Goal: Task Accomplishment & Management: Manage account settings

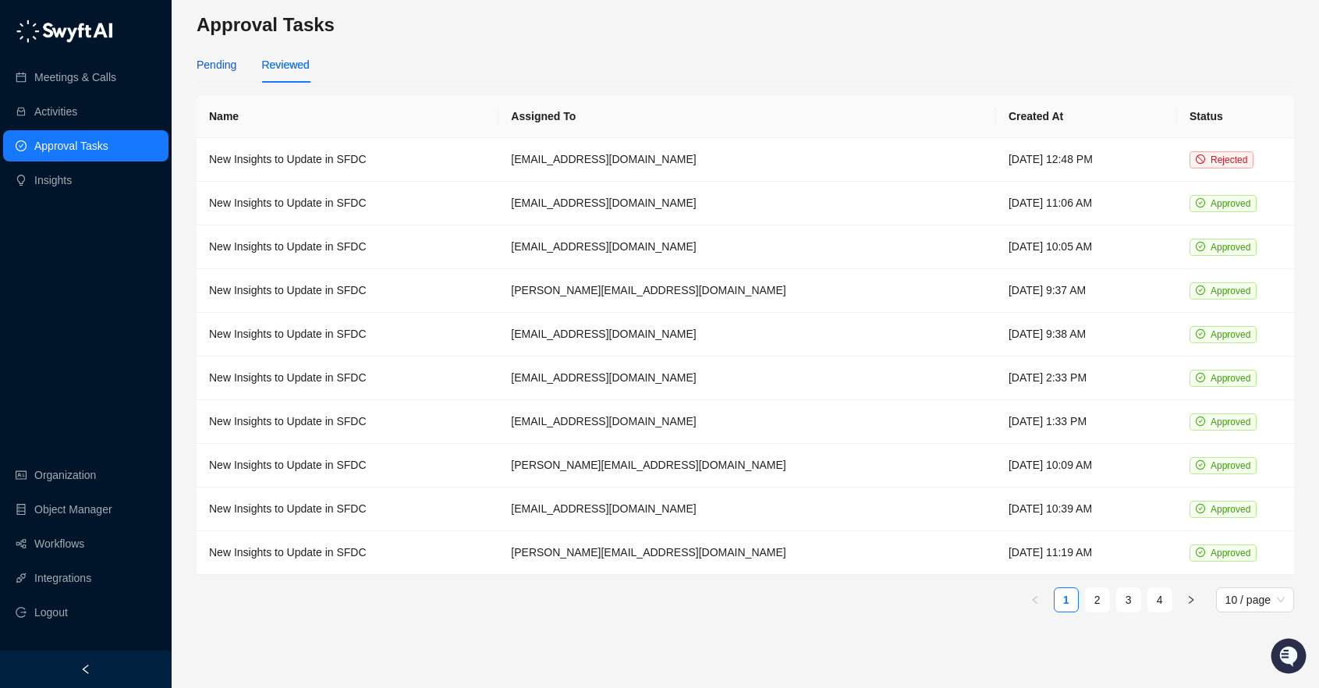
click at [232, 64] on div "Pending" at bounding box center [217, 64] width 40 height 17
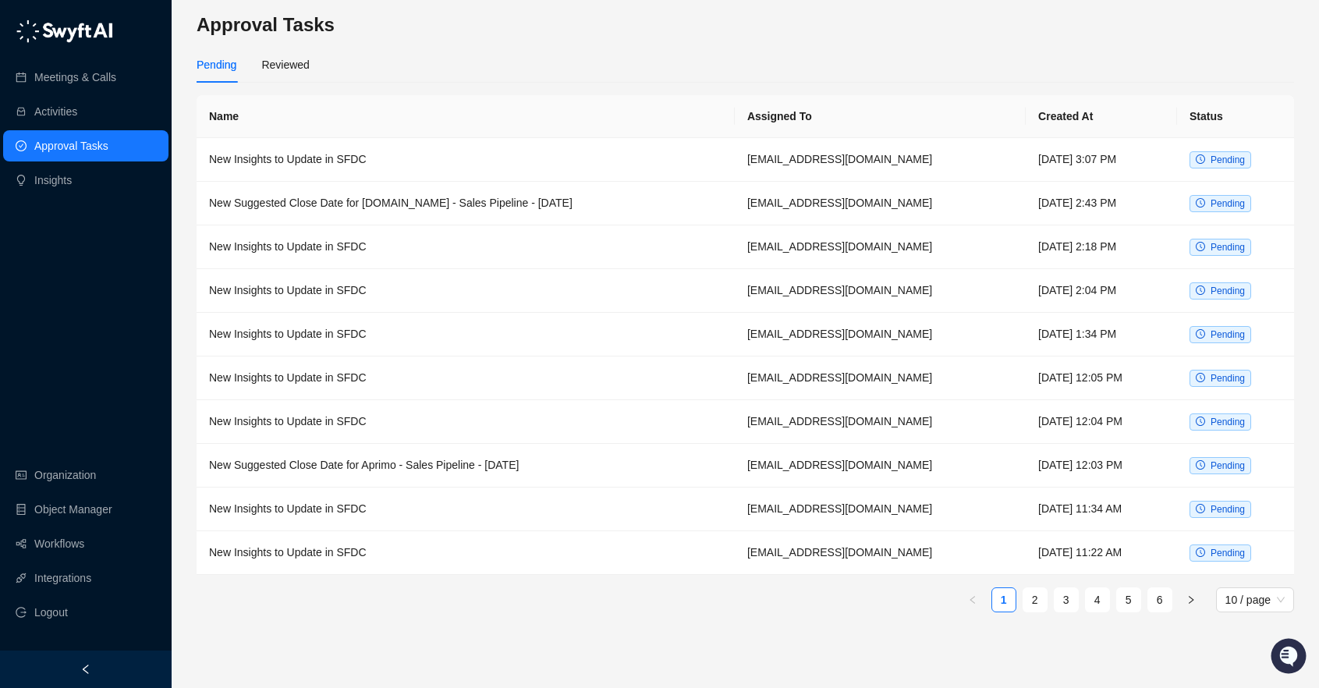
click at [323, 47] on div "Pending Reviewed" at bounding box center [745, 65] width 1097 height 36
click at [306, 59] on div "Reviewed" at bounding box center [285, 64] width 48 height 17
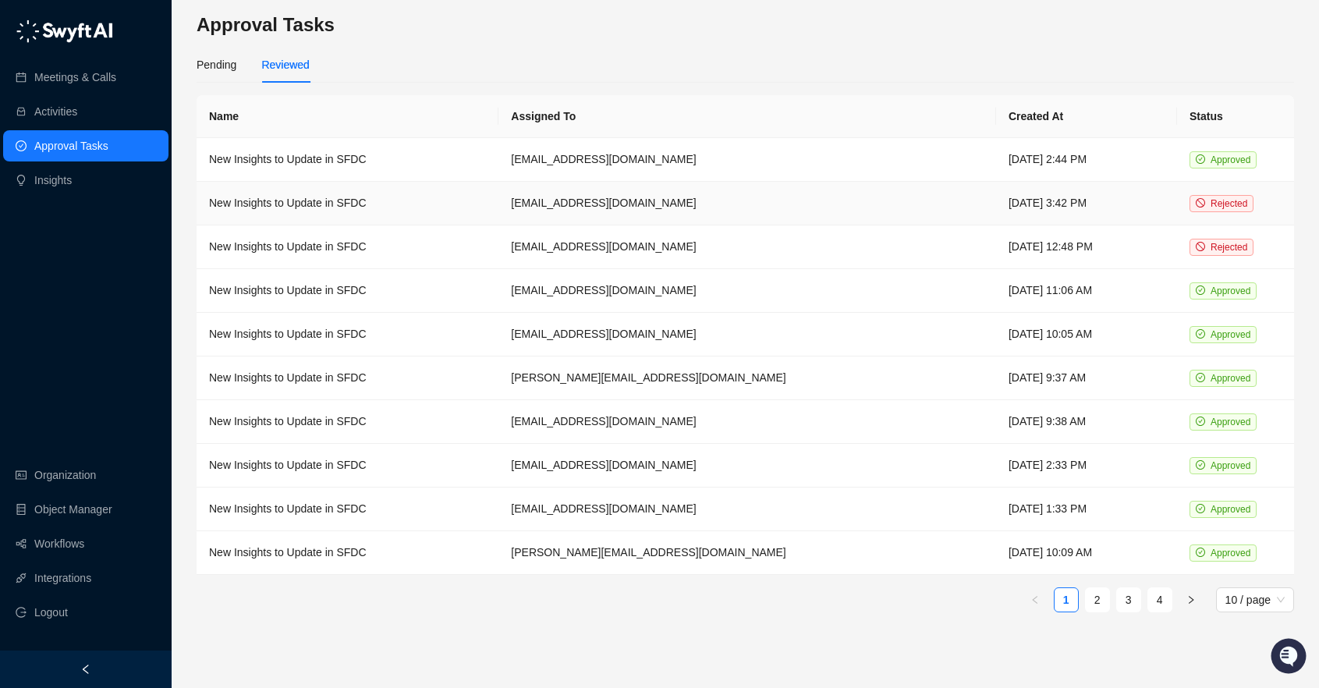
click at [996, 198] on td "[DATE] 3:42 PM" at bounding box center [1086, 204] width 181 height 44
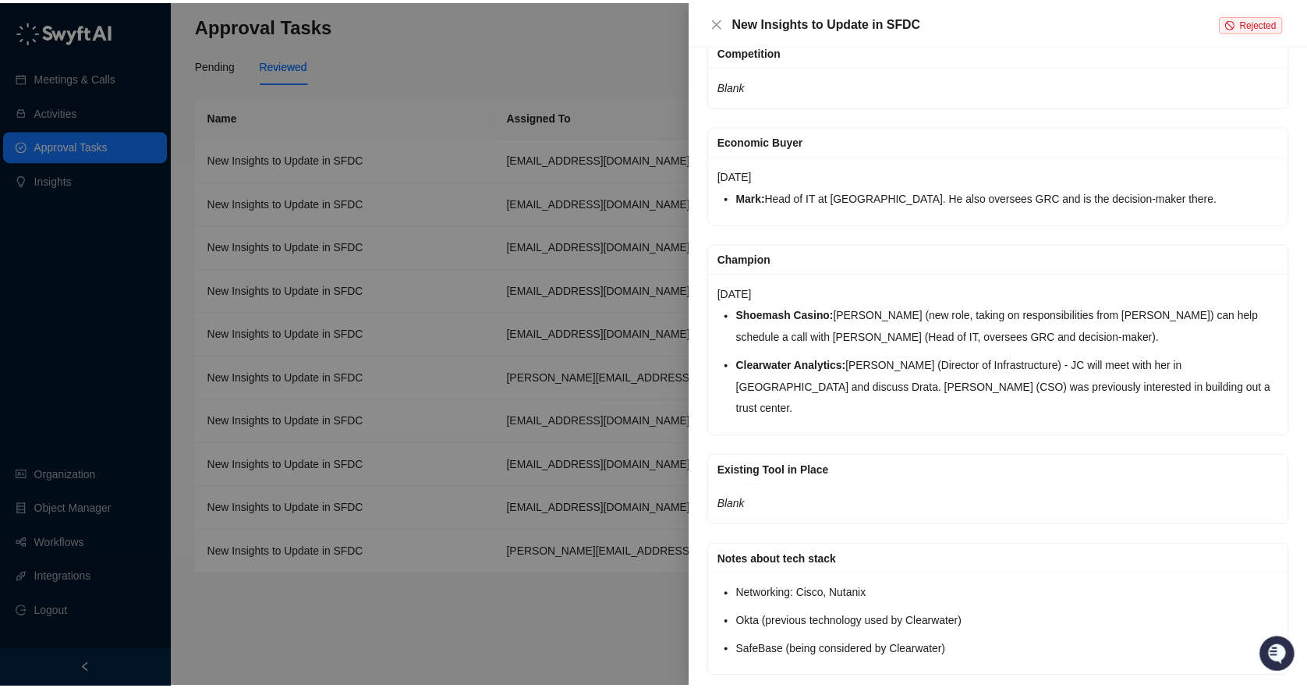
scroll to position [224, 0]
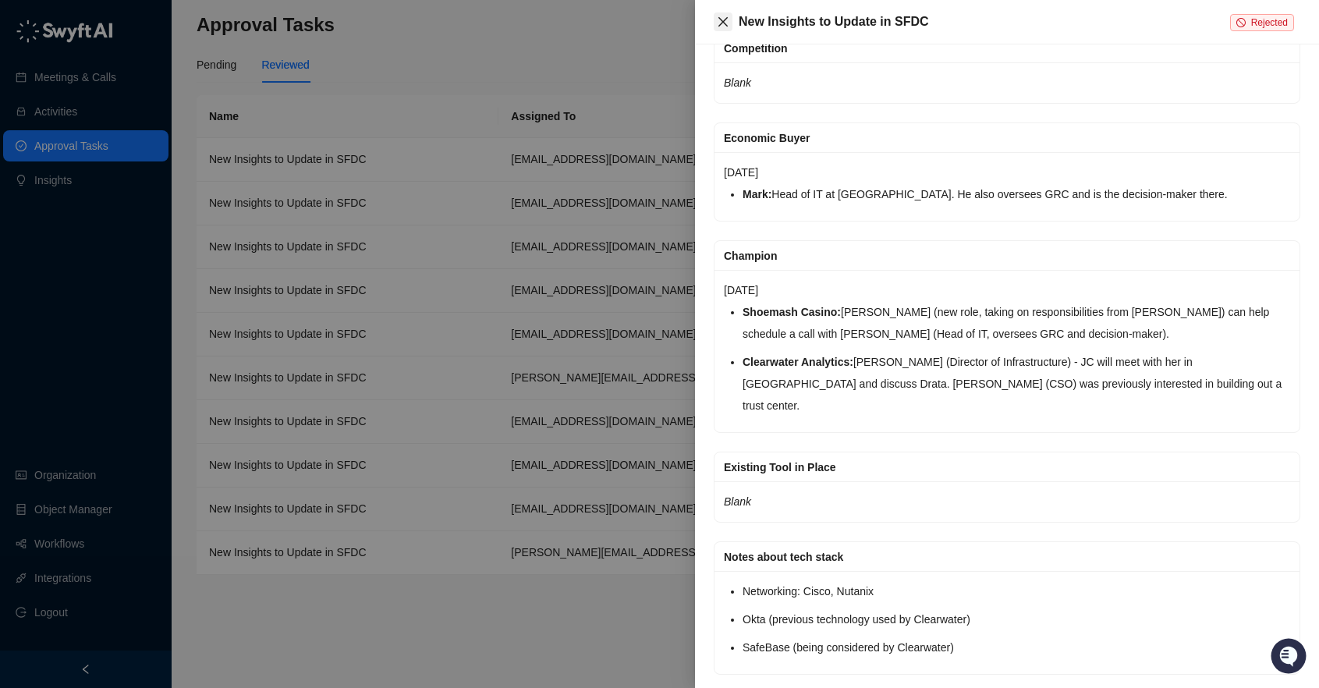
click at [721, 20] on icon "close" at bounding box center [722, 21] width 9 height 9
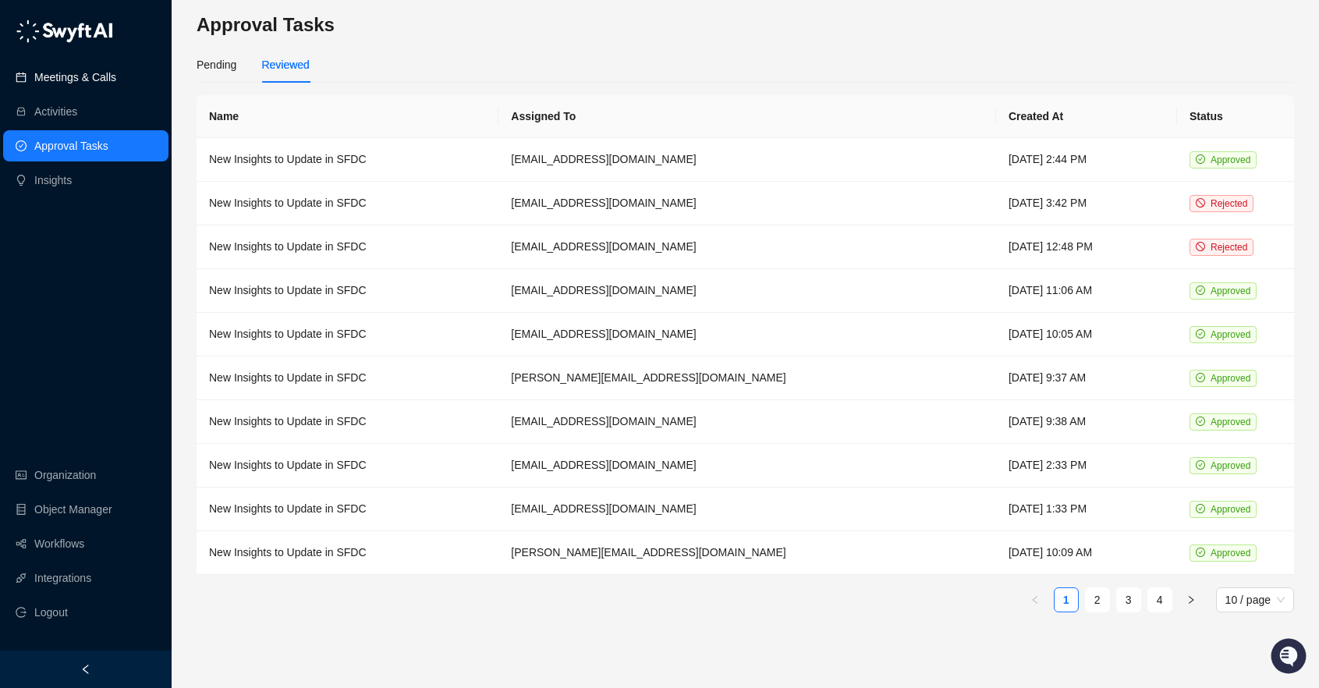
click at [105, 77] on link "Meetings & Calls" at bounding box center [75, 77] width 82 height 31
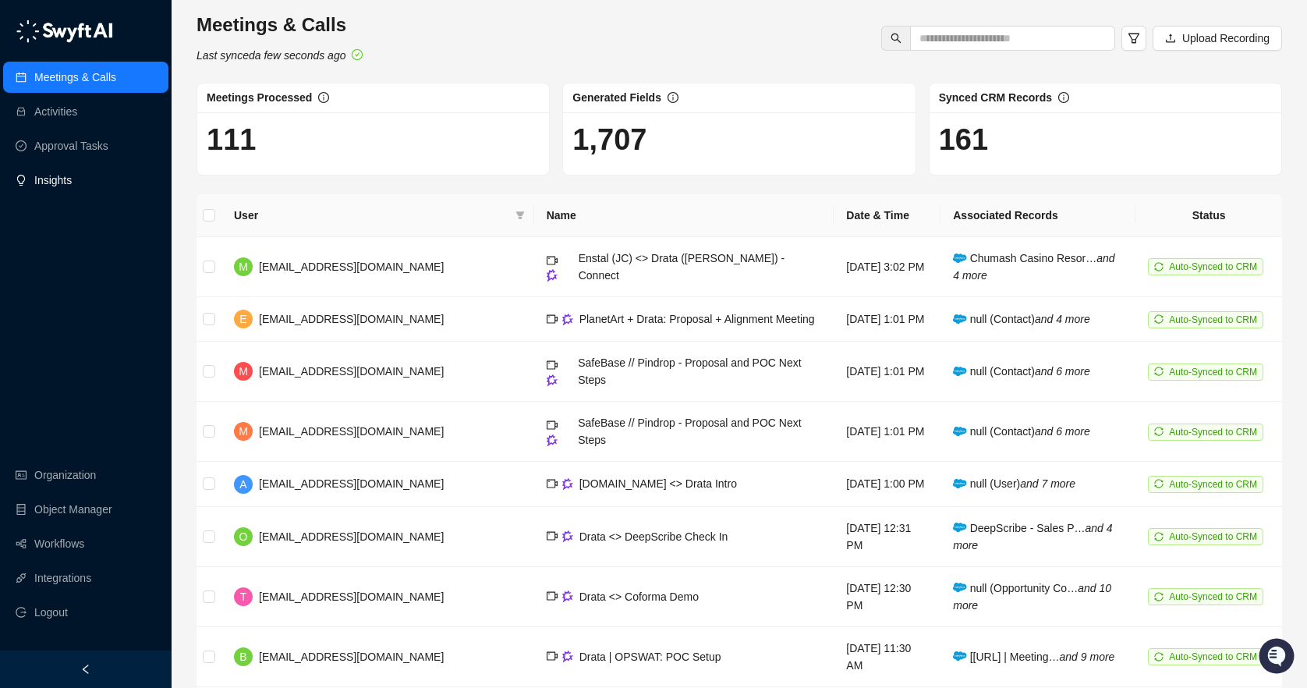
click at [72, 187] on link "Insights" at bounding box center [52, 180] width 37 height 31
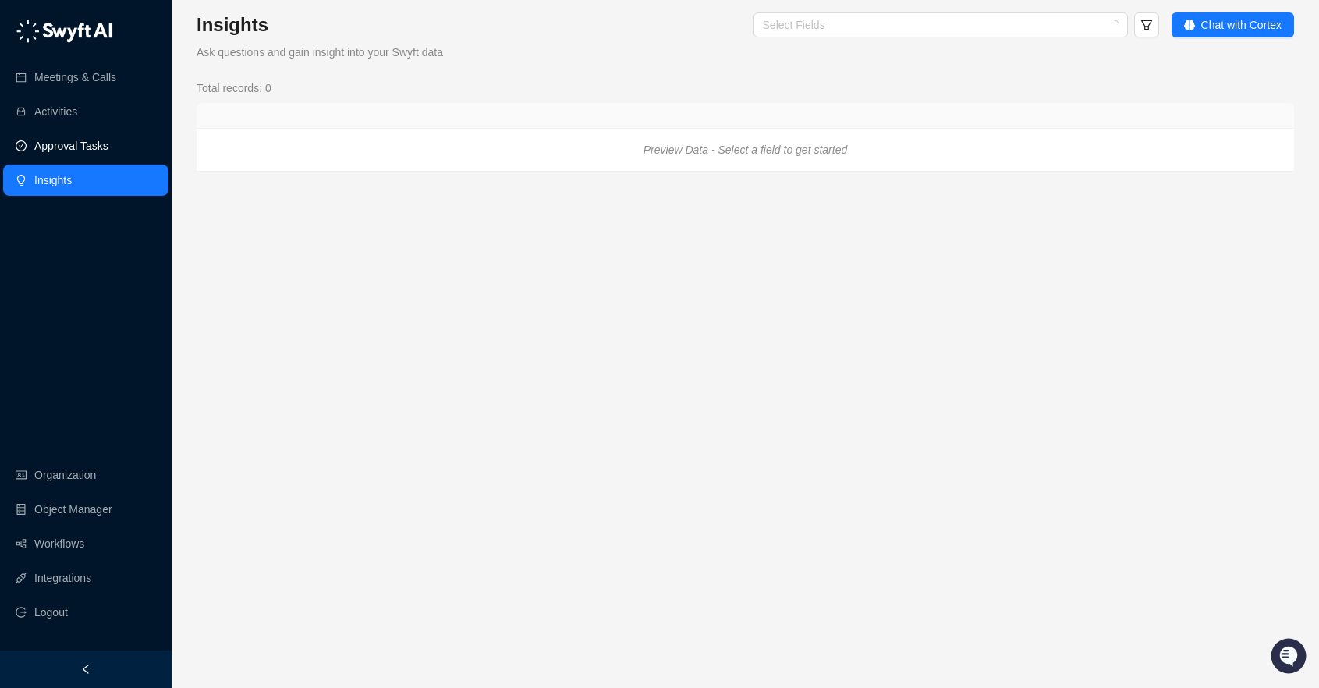
click at [74, 134] on link "Approval Tasks" at bounding box center [71, 145] width 74 height 31
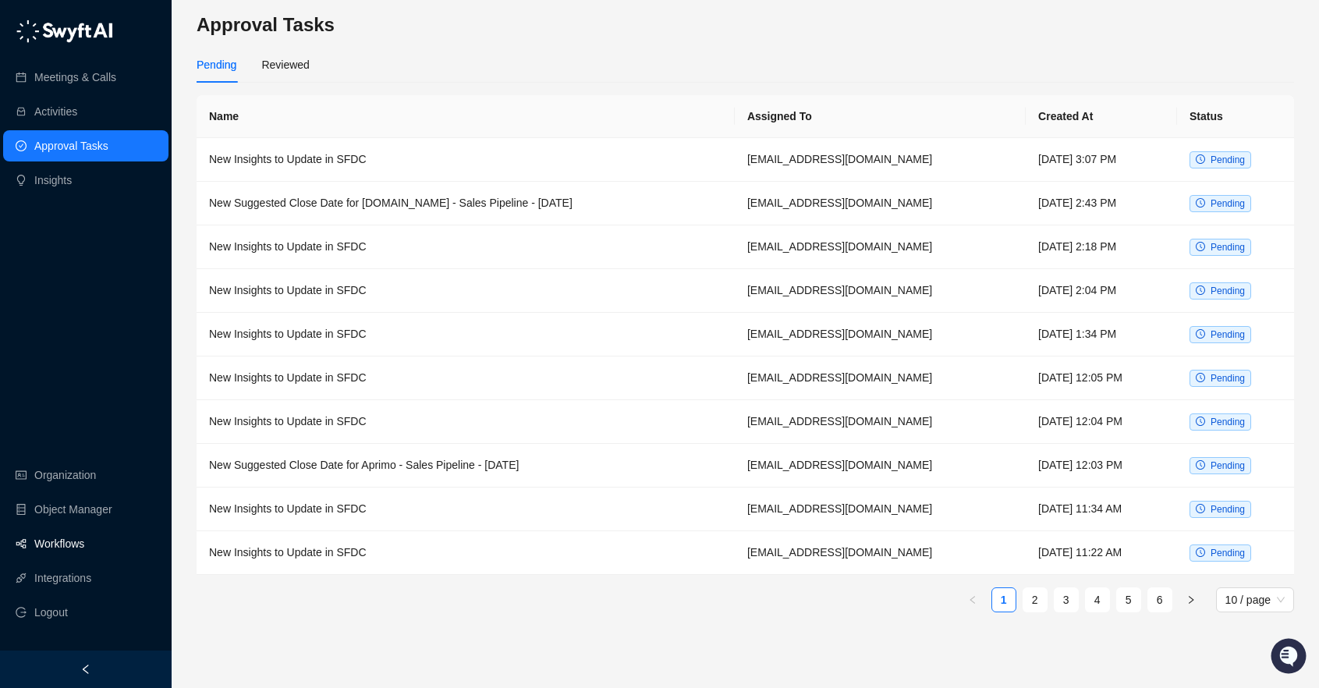
click at [76, 533] on link "Workflows" at bounding box center [59, 543] width 50 height 31
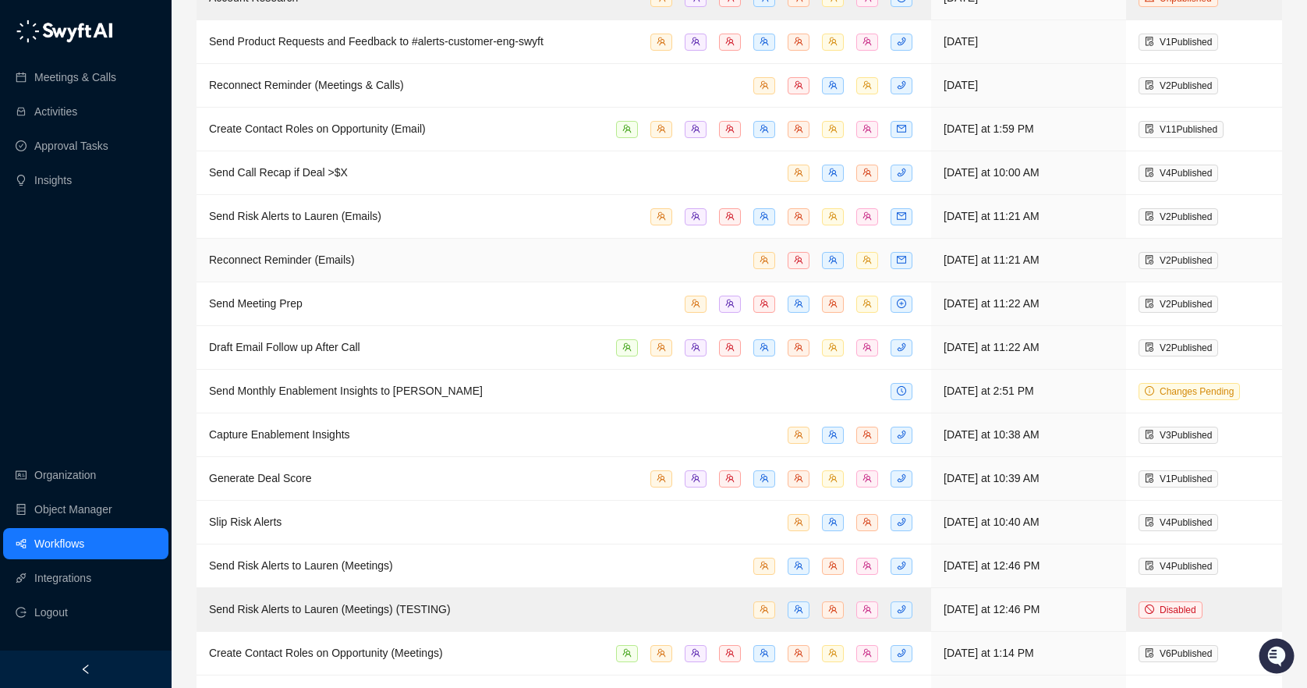
scroll to position [195, 0]
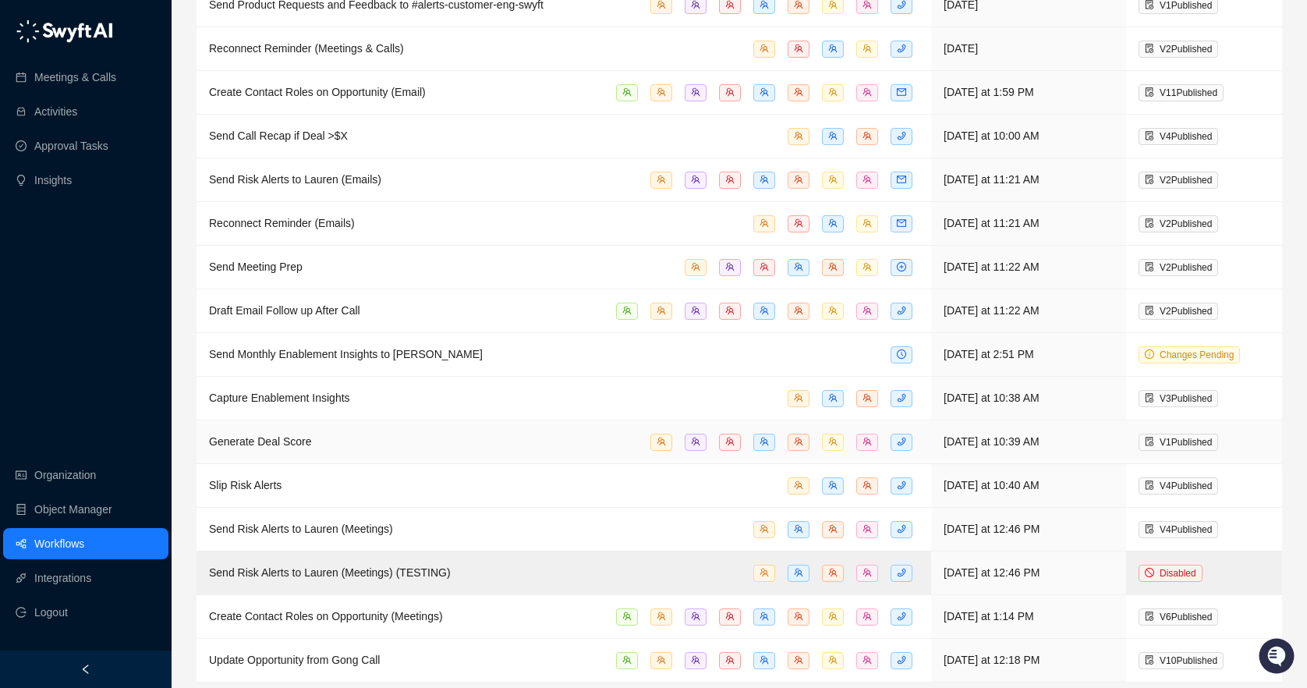
click at [286, 450] on td "Generate Deal Score" at bounding box center [564, 442] width 735 height 44
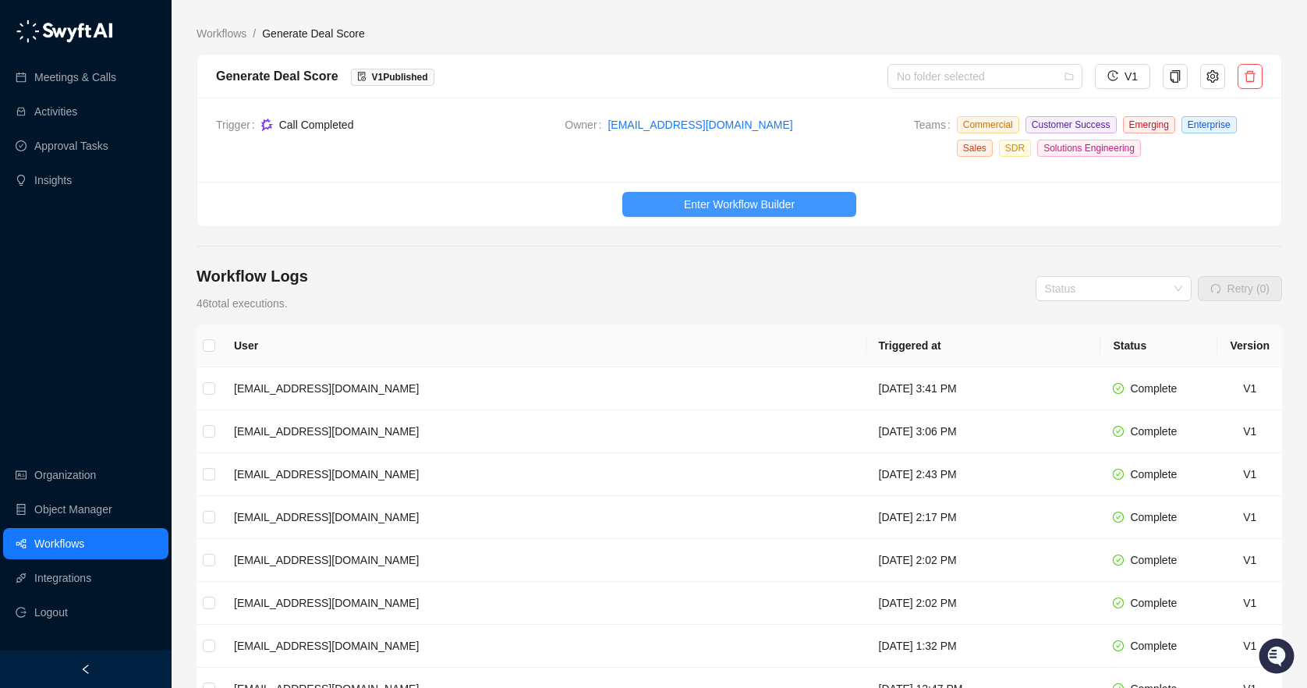
click at [681, 197] on button "Enter Workflow Builder" at bounding box center [739, 204] width 234 height 25
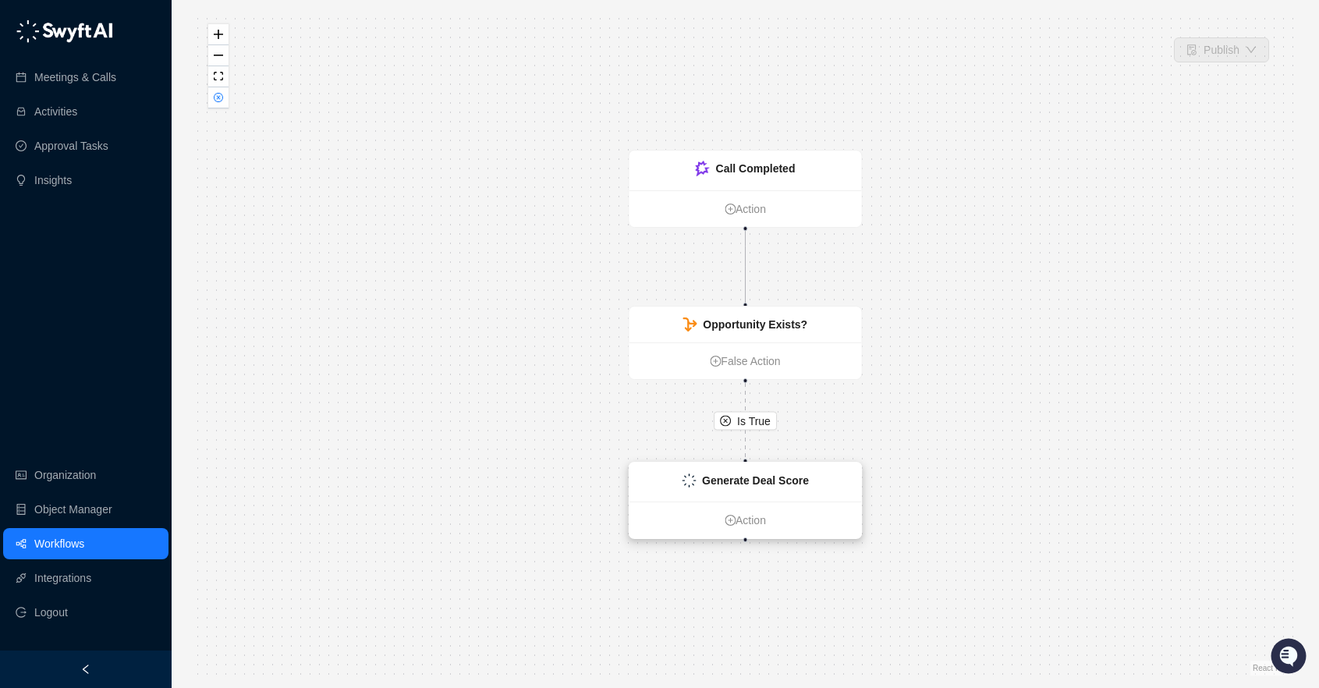
click at [739, 486] on strong "Generate Deal Score" at bounding box center [755, 480] width 107 height 12
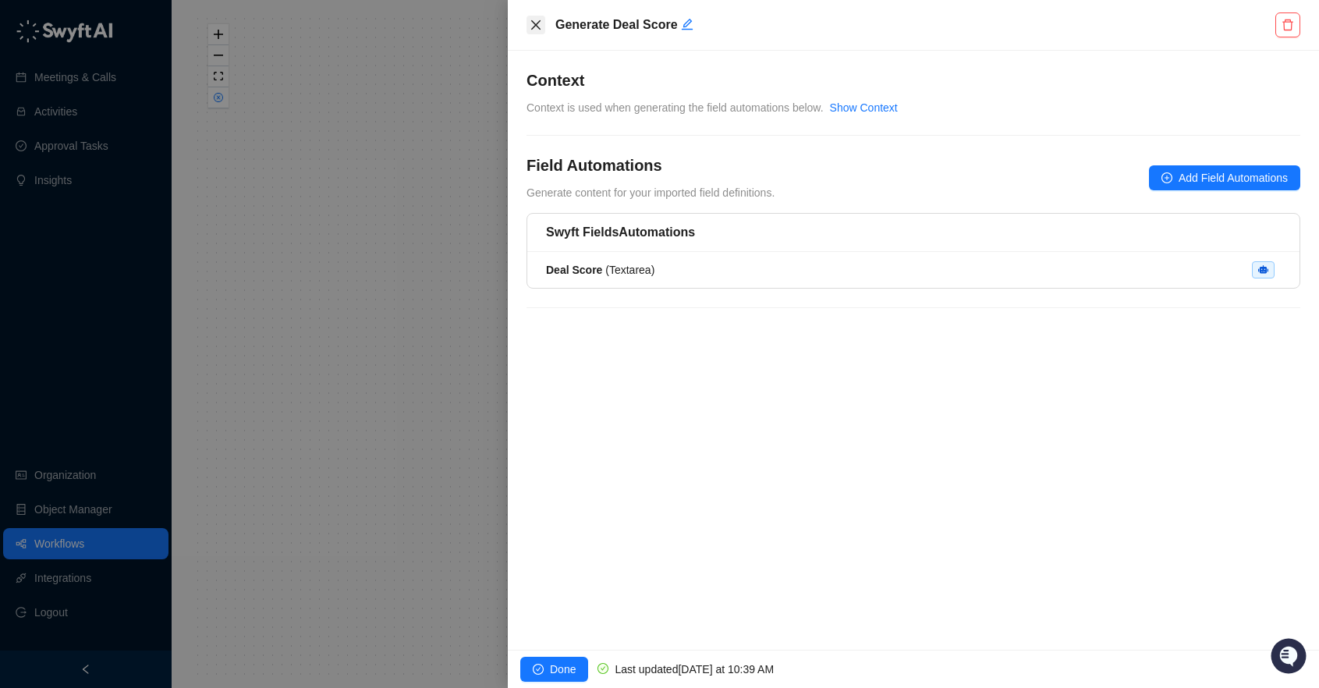
click at [533, 26] on icon "close" at bounding box center [535, 24] width 9 height 9
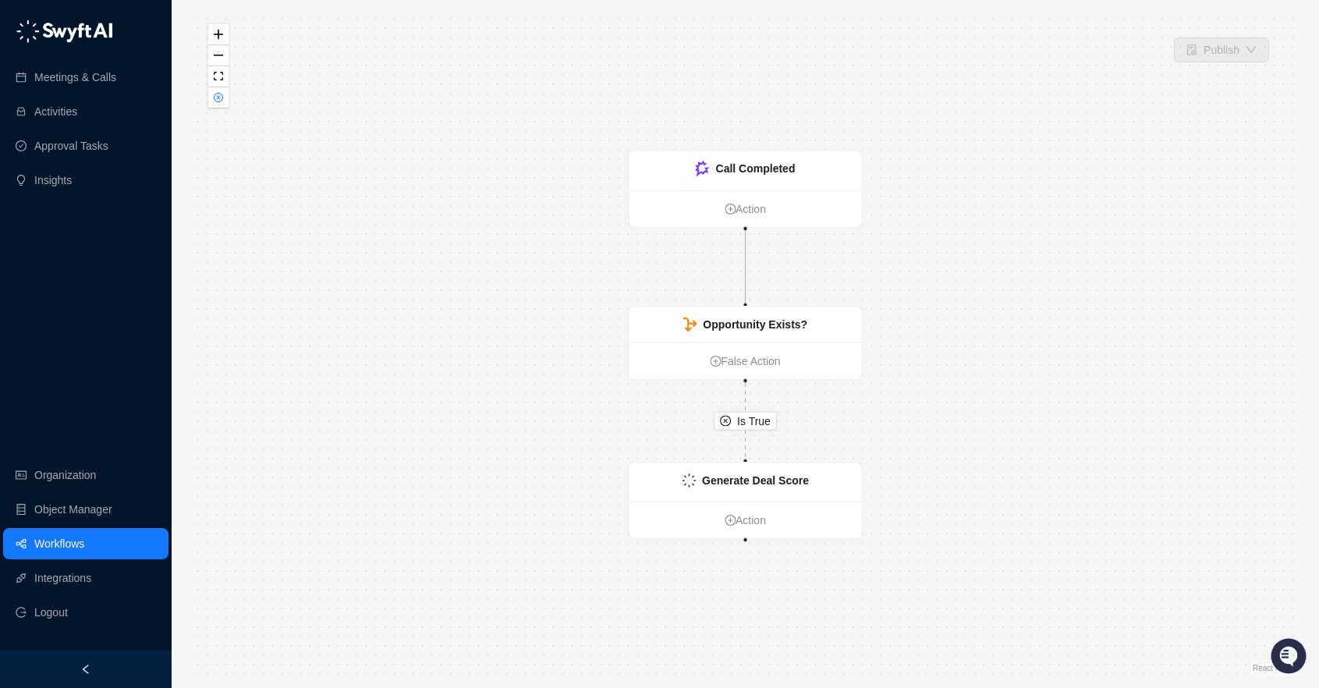
click at [84, 534] on link "Workflows" at bounding box center [59, 543] width 50 height 31
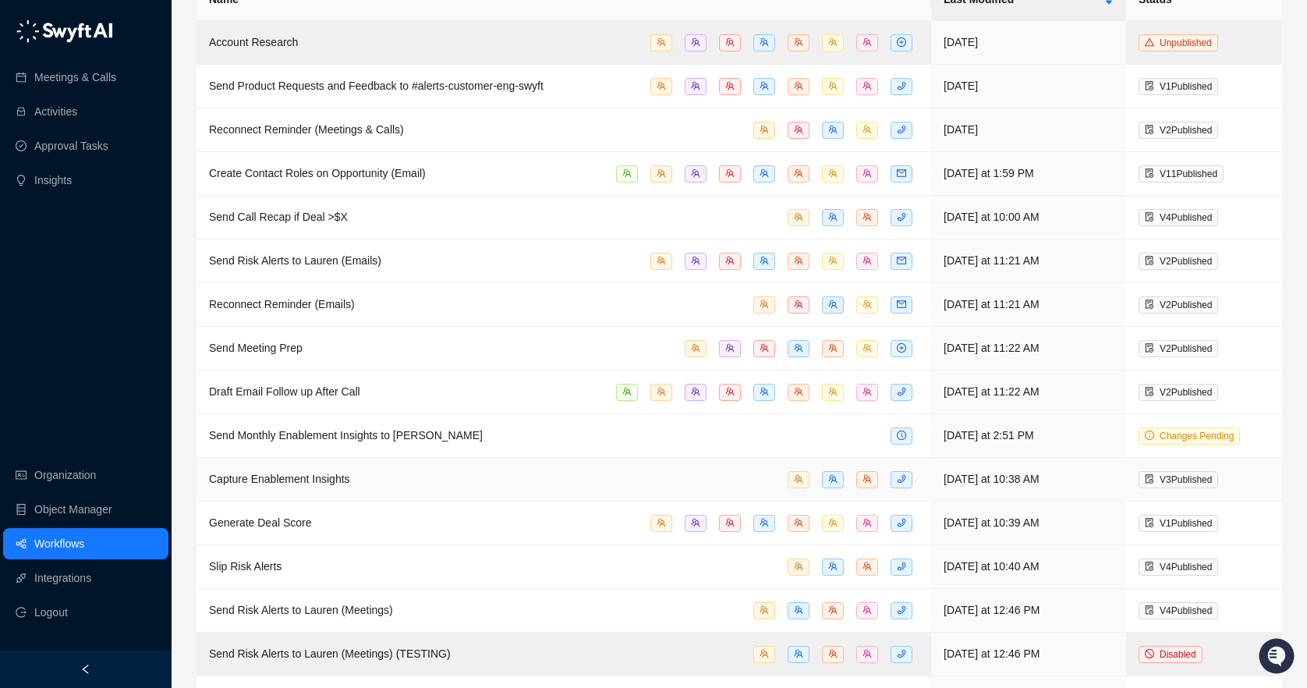
scroll to position [178, 0]
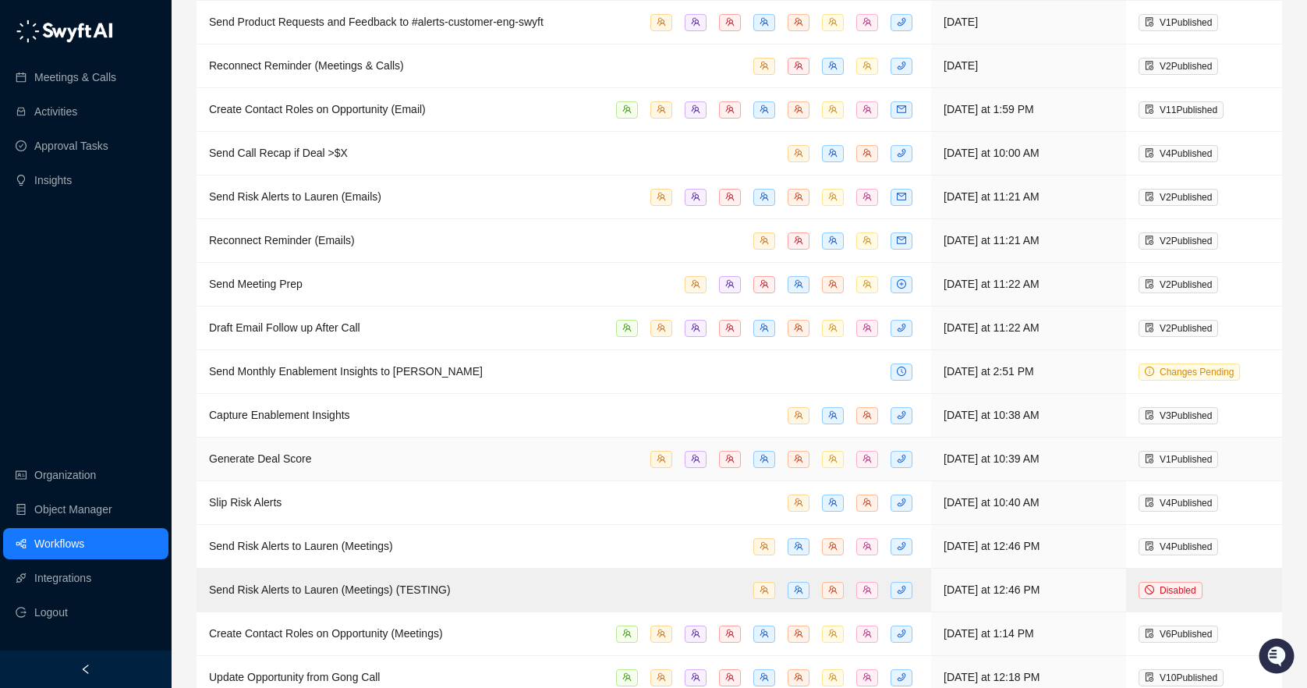
click at [533, 462] on div "Generate Deal Score" at bounding box center [564, 459] width 710 height 18
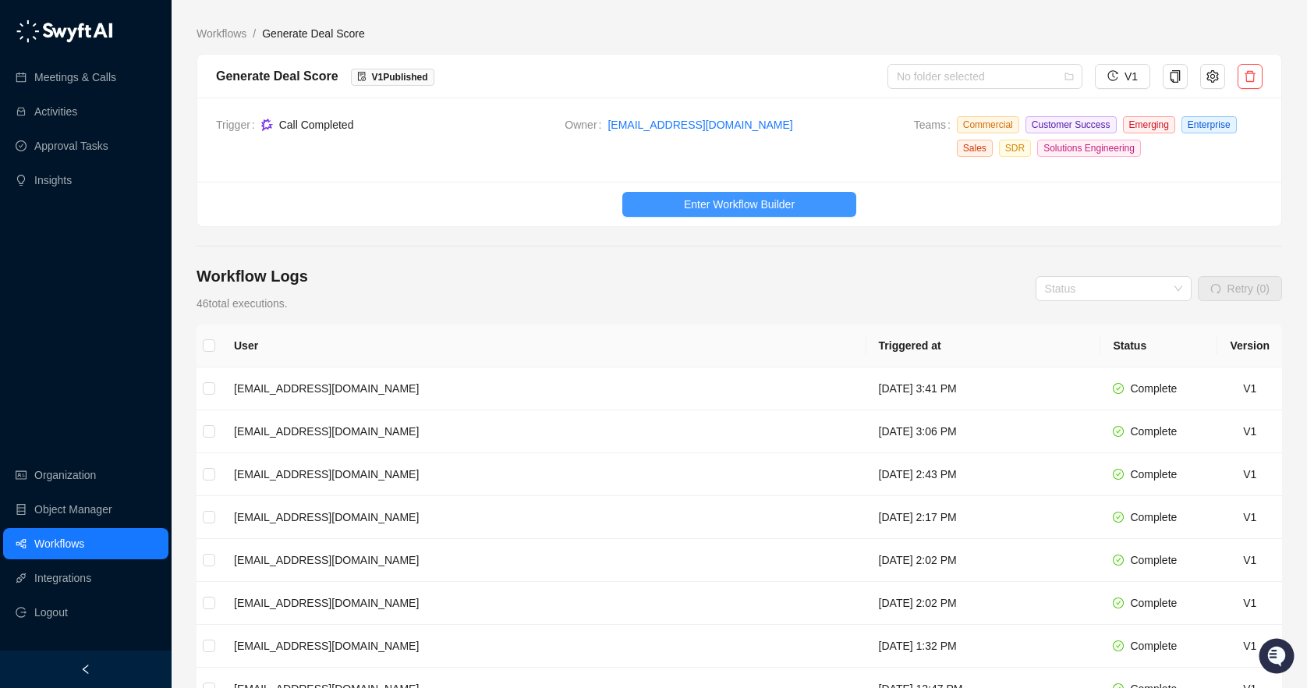
click at [812, 211] on button "Enter Workflow Builder" at bounding box center [739, 204] width 234 height 25
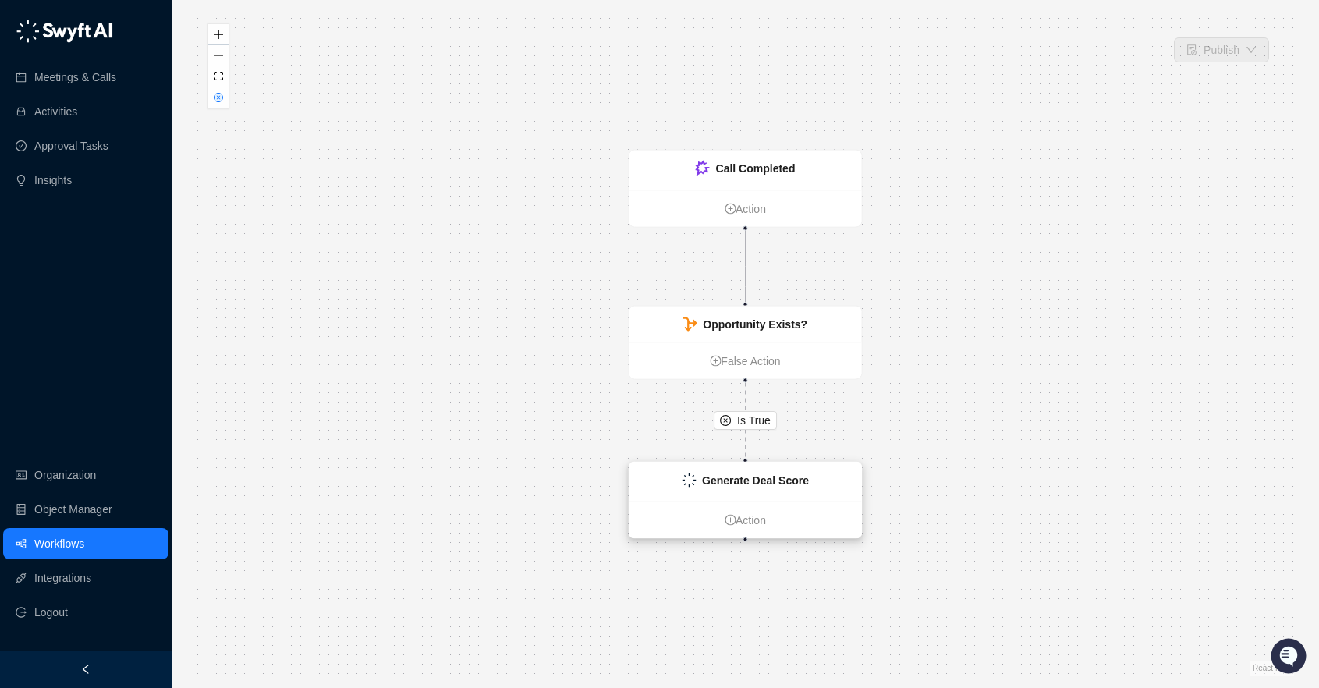
click at [801, 478] on strong "Generate Deal Score" at bounding box center [755, 480] width 107 height 12
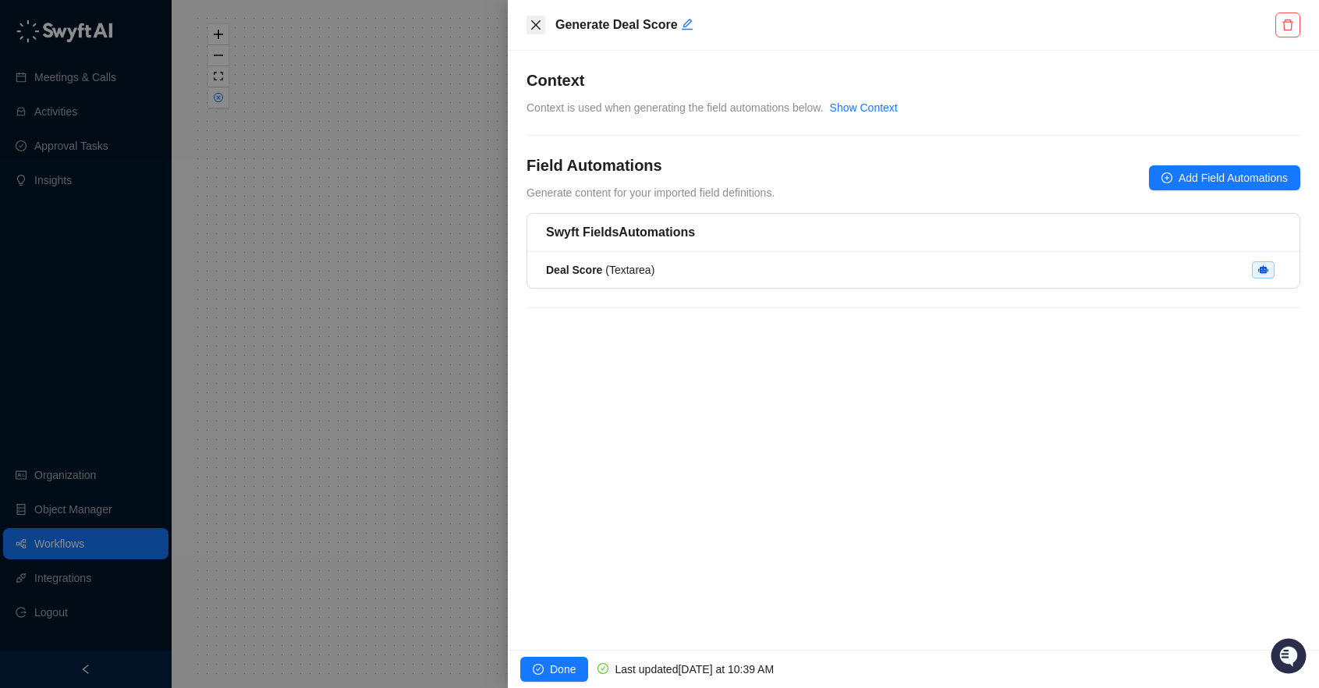
click at [537, 23] on icon "close" at bounding box center [535, 24] width 9 height 9
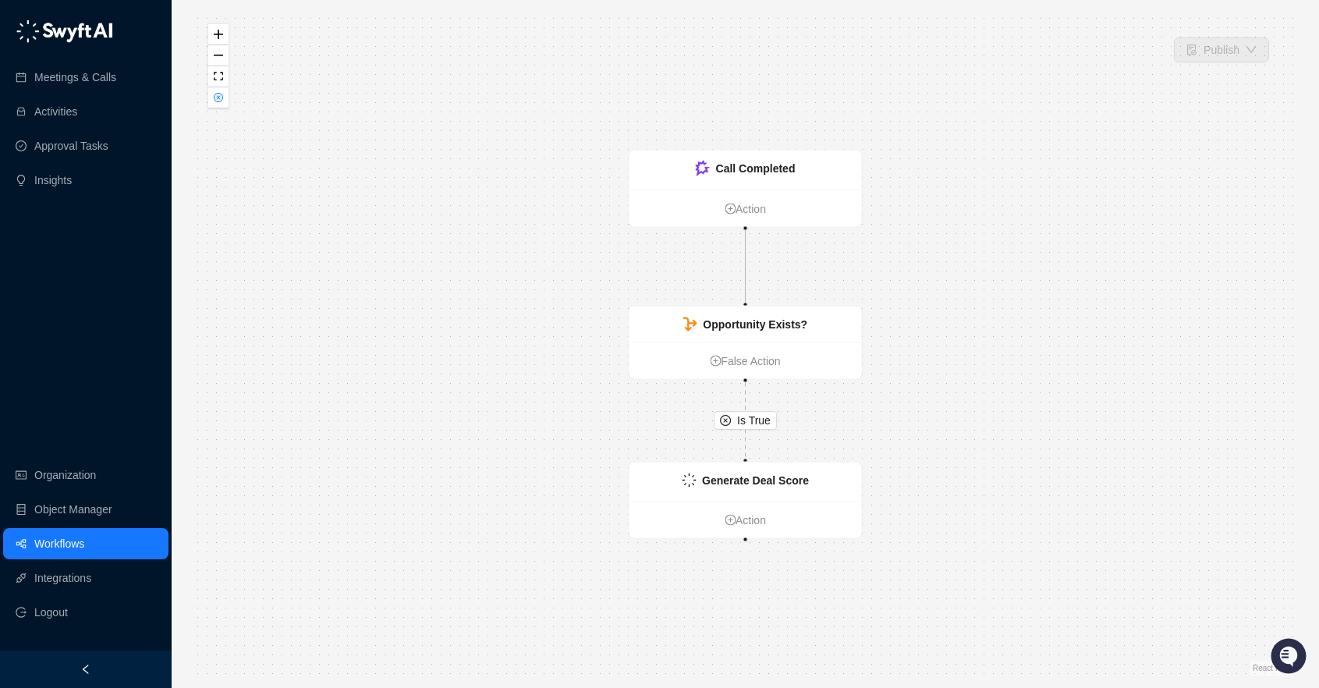
click at [80, 543] on link "Workflows" at bounding box center [59, 543] width 50 height 31
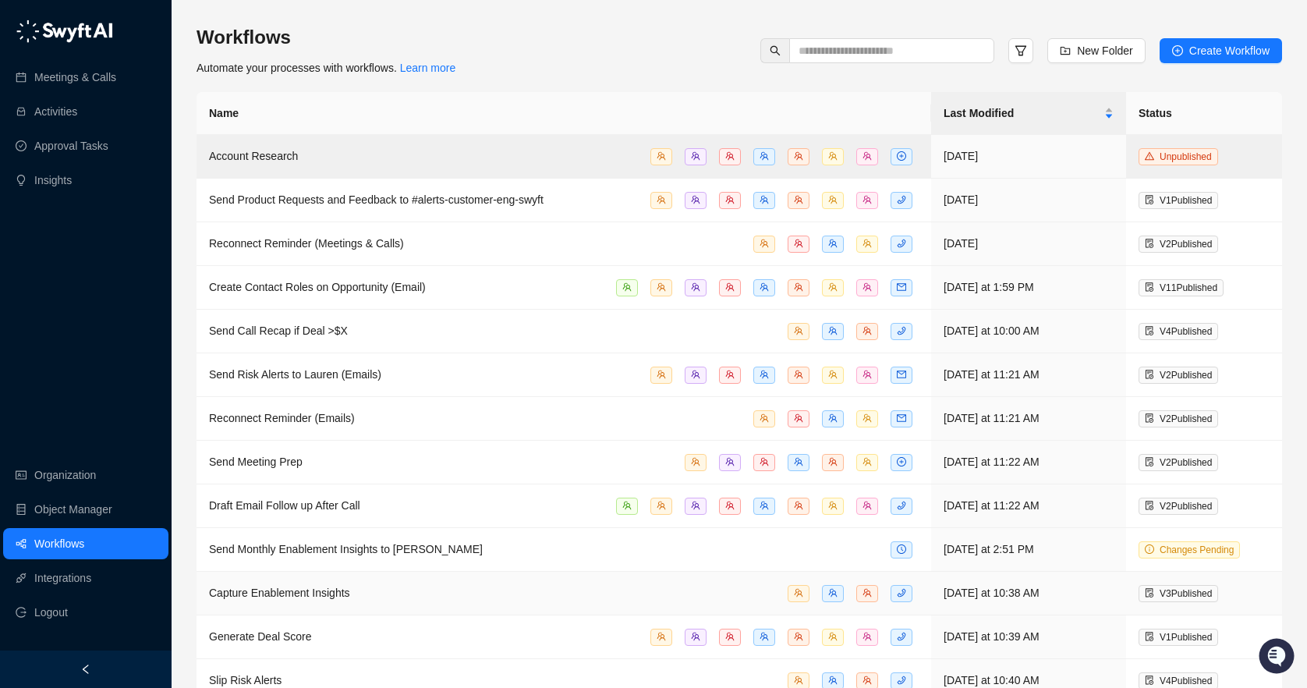
scroll to position [195, 0]
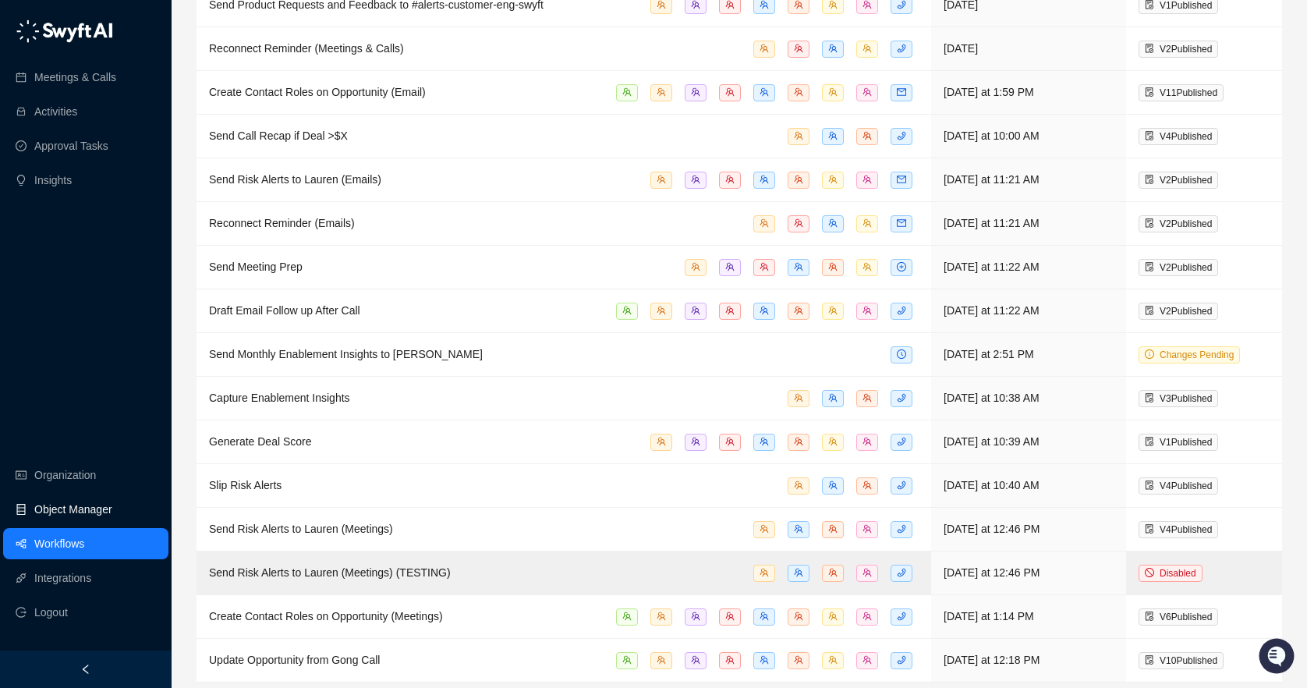
click at [85, 514] on link "Object Manager" at bounding box center [73, 509] width 78 height 31
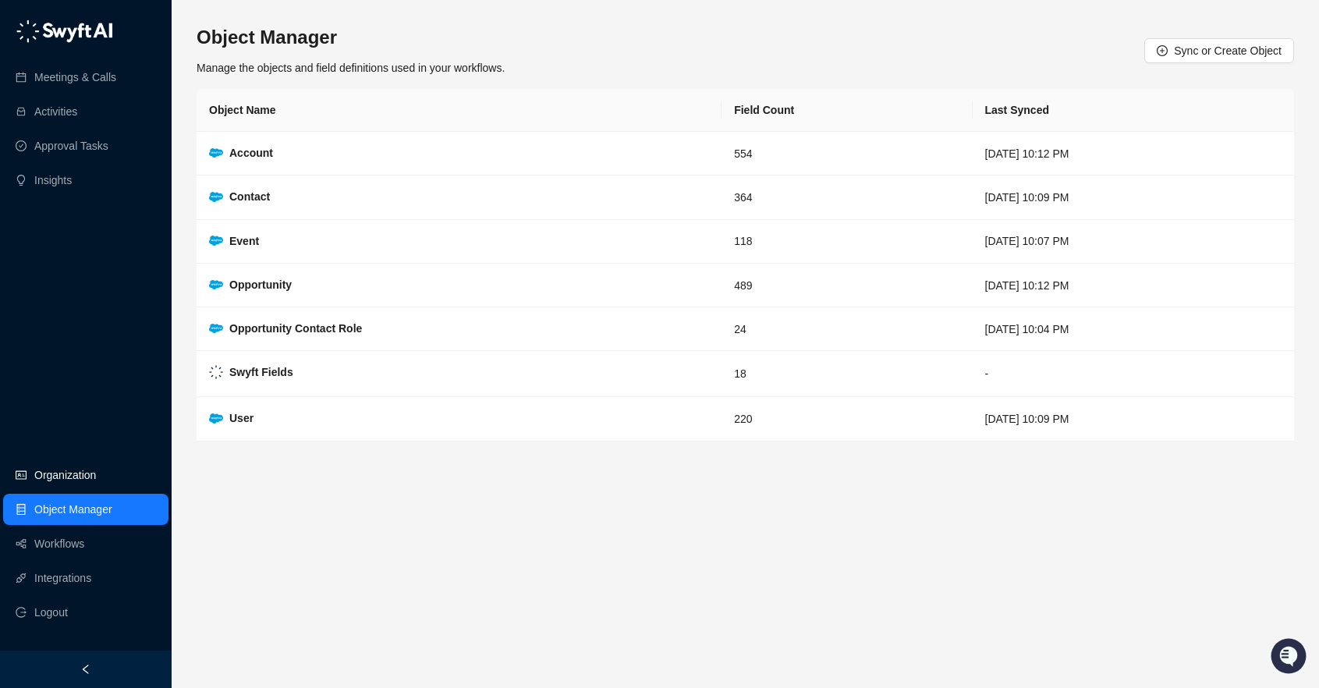
click at [90, 463] on link "Organization" at bounding box center [65, 474] width 62 height 31
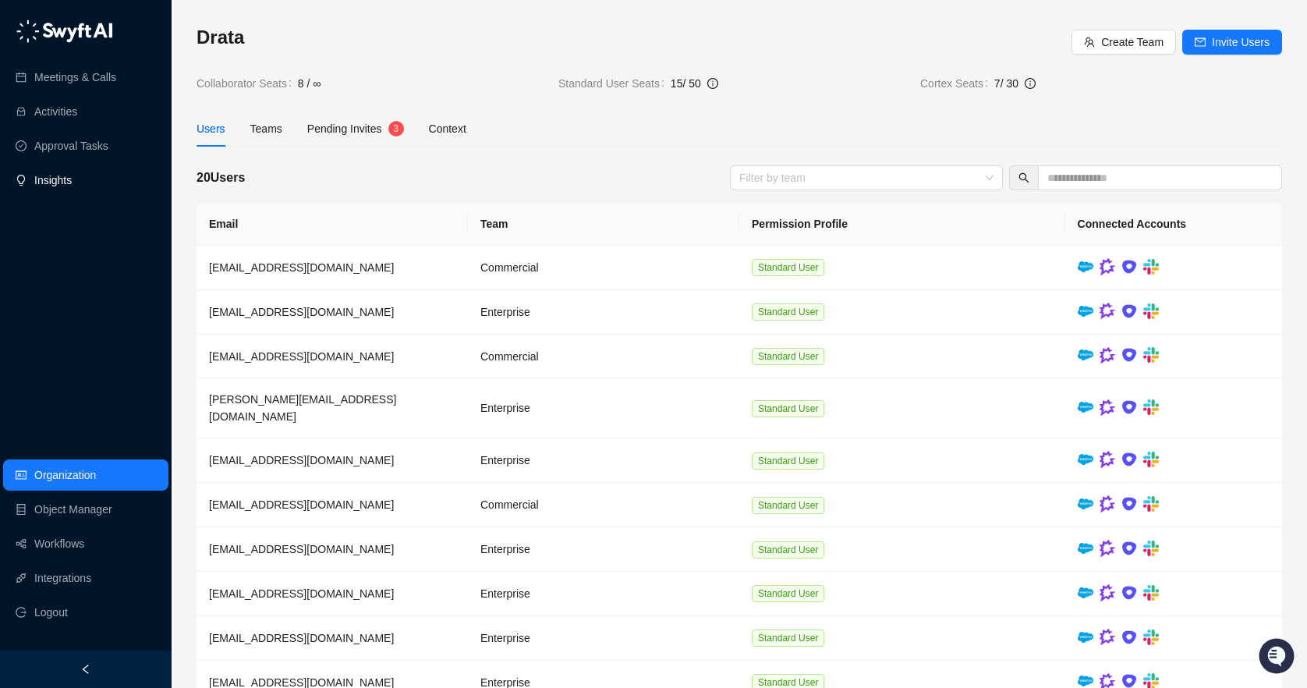
click at [72, 187] on link "Insights" at bounding box center [52, 180] width 37 height 31
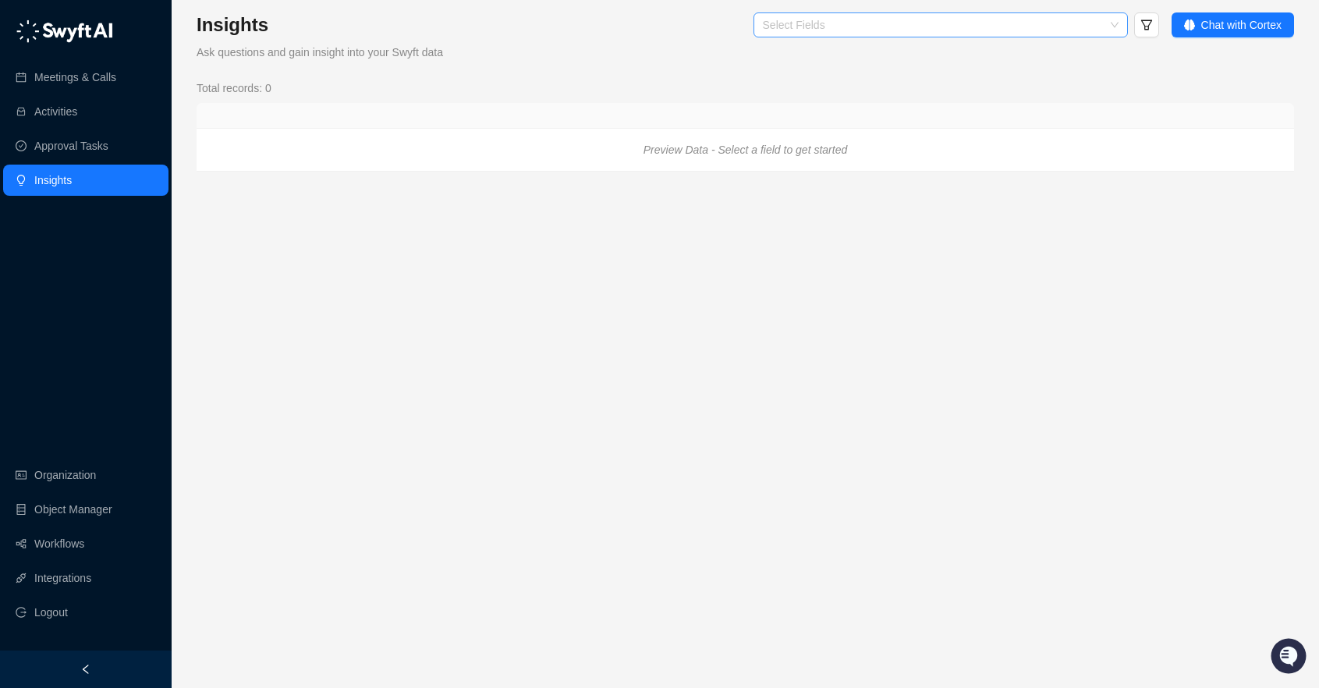
click at [1056, 31] on div "Select Fields" at bounding box center [940, 24] width 374 height 25
type input "*"
type input "****"
click at [1012, 77] on div "Deal Score" at bounding box center [938, 81] width 349 height 17
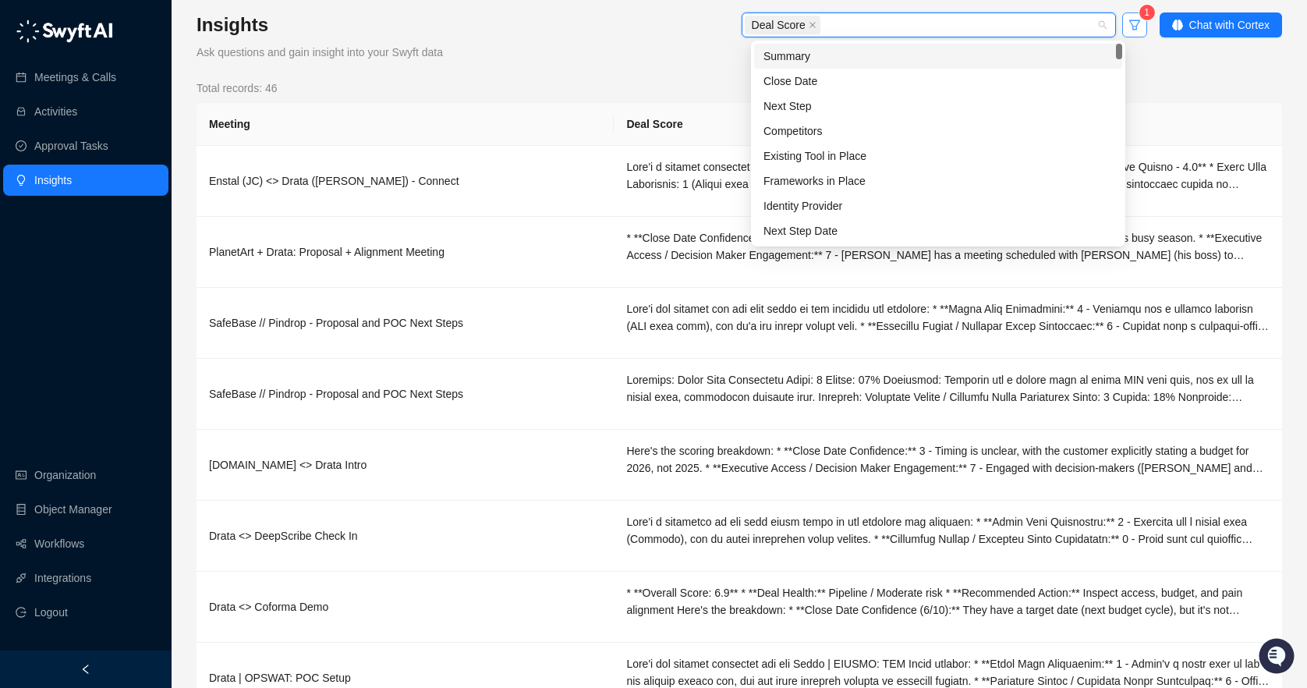
click at [1124, 19] on button "button" at bounding box center [1134, 24] width 25 height 25
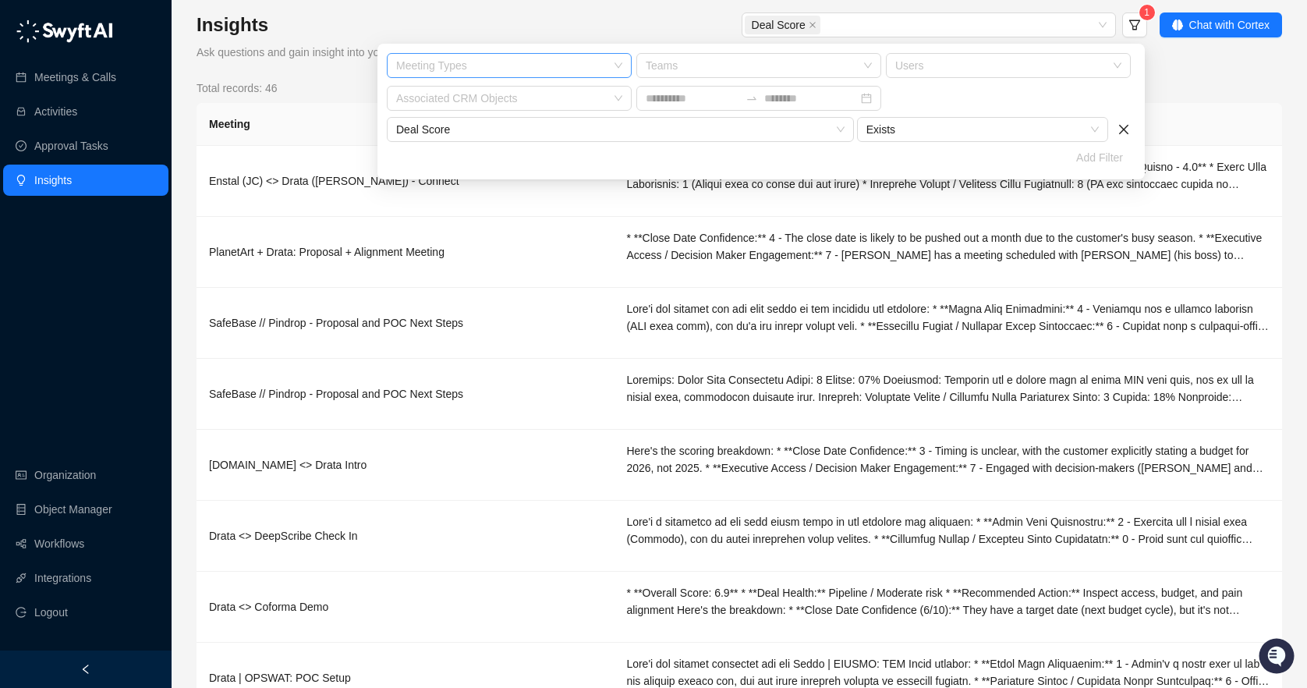
click at [509, 69] on div at bounding box center [501, 66] width 222 height 12
click at [551, 67] on div at bounding box center [501, 66] width 222 height 12
click at [699, 66] on div at bounding box center [751, 66] width 222 height 12
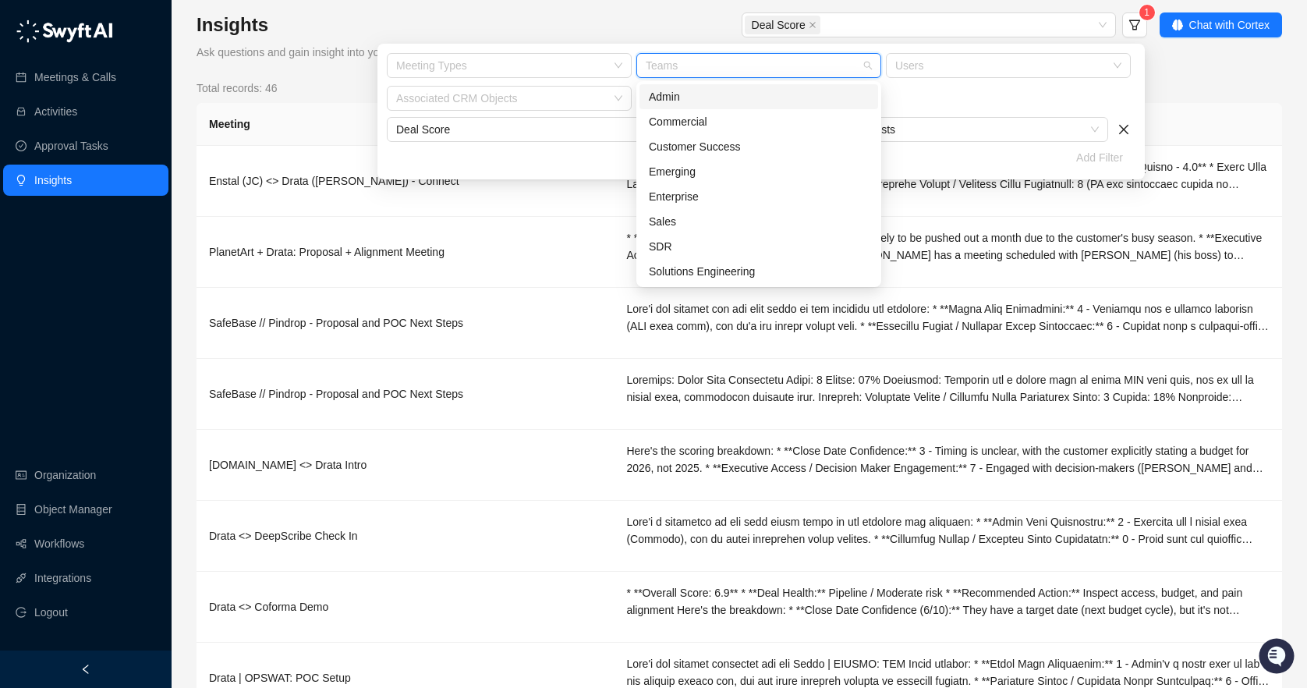
click at [740, 65] on div at bounding box center [751, 66] width 222 height 12
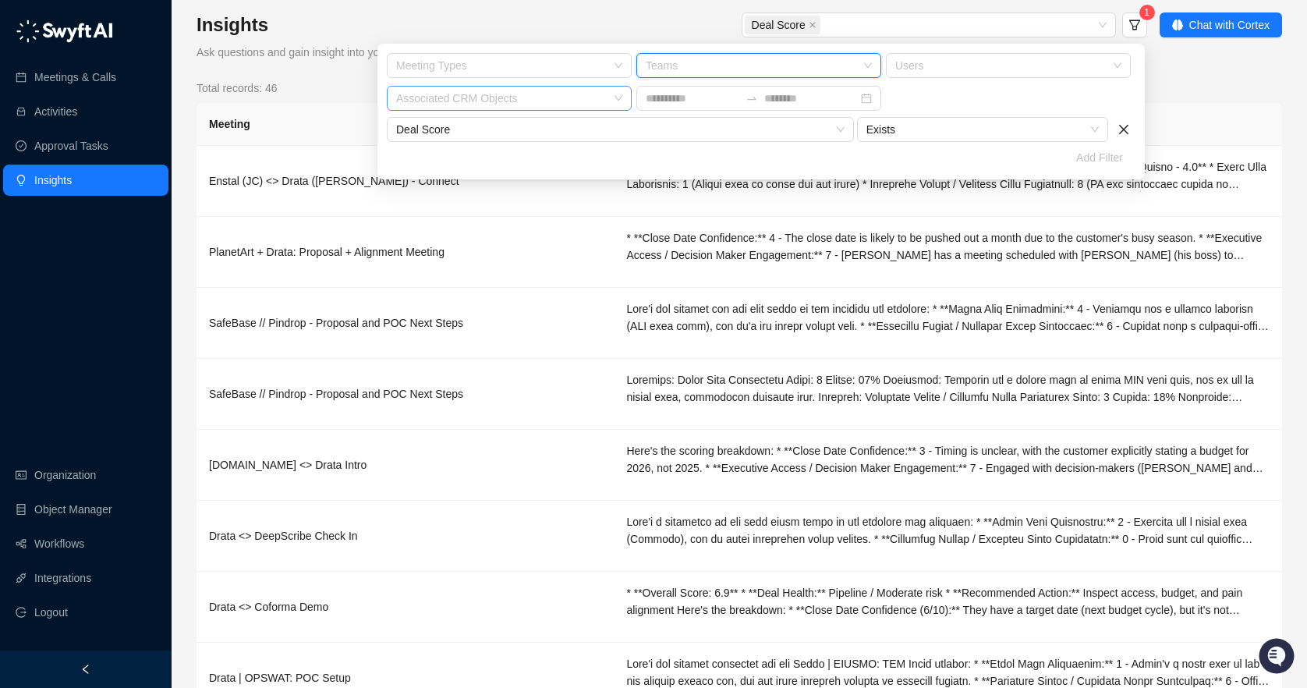
click at [484, 97] on div at bounding box center [501, 99] width 222 height 12
click at [553, 175] on icon "right" at bounding box center [548, 178] width 9 height 9
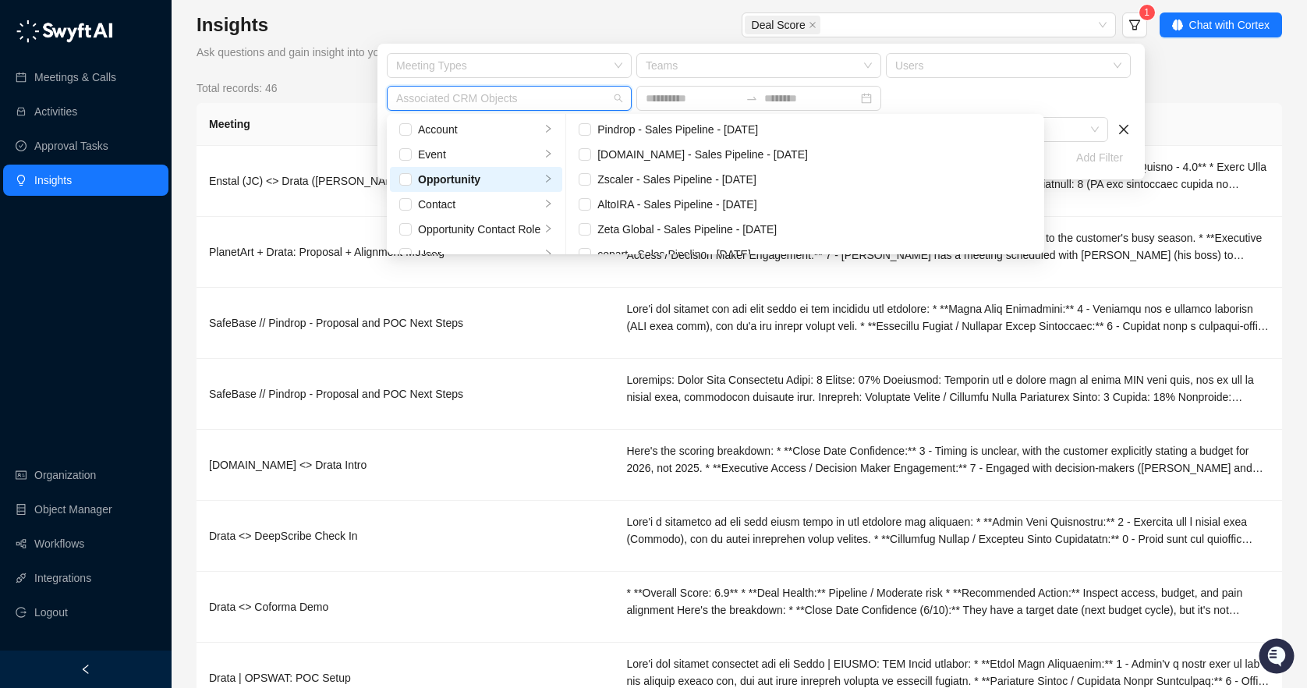
type input "*"
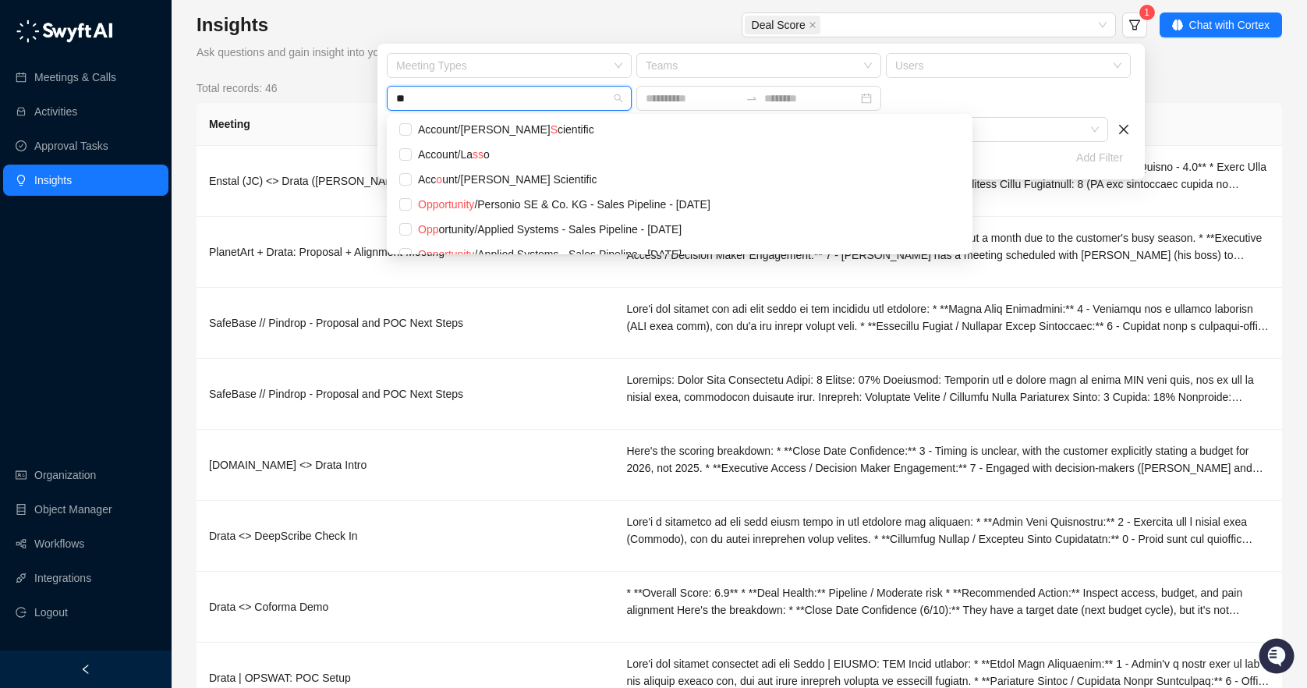
type input "*"
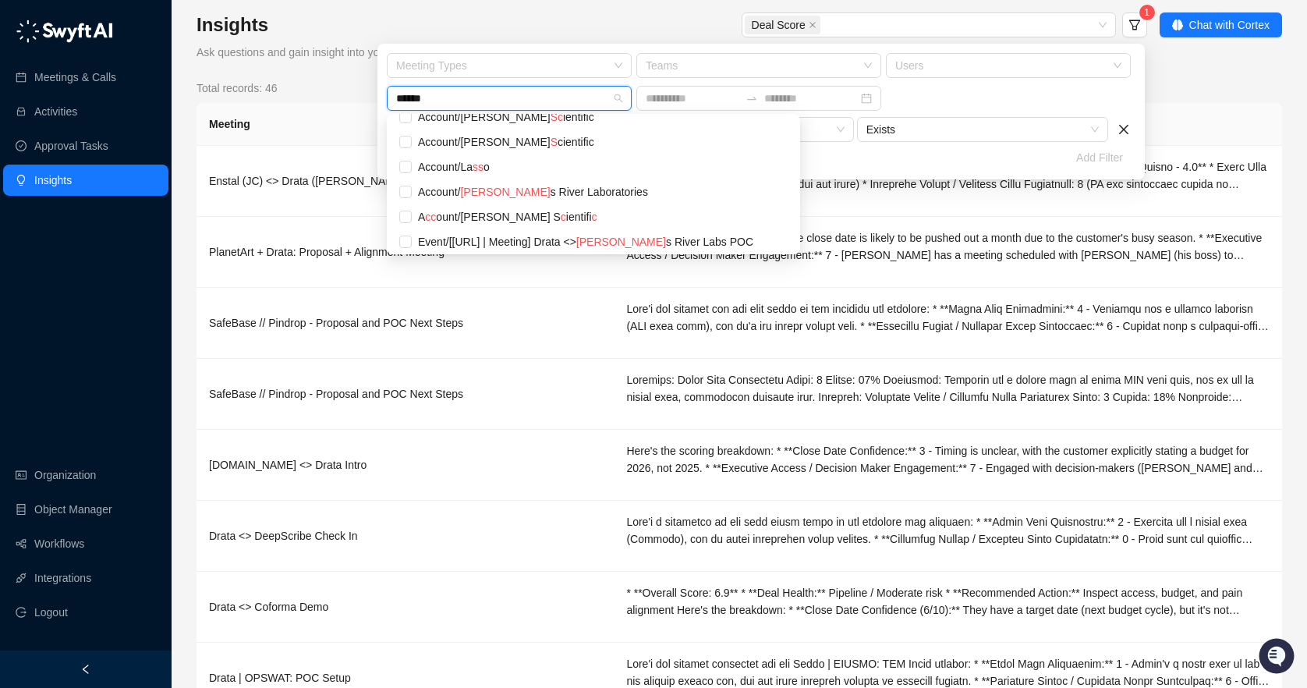
type input "*******"
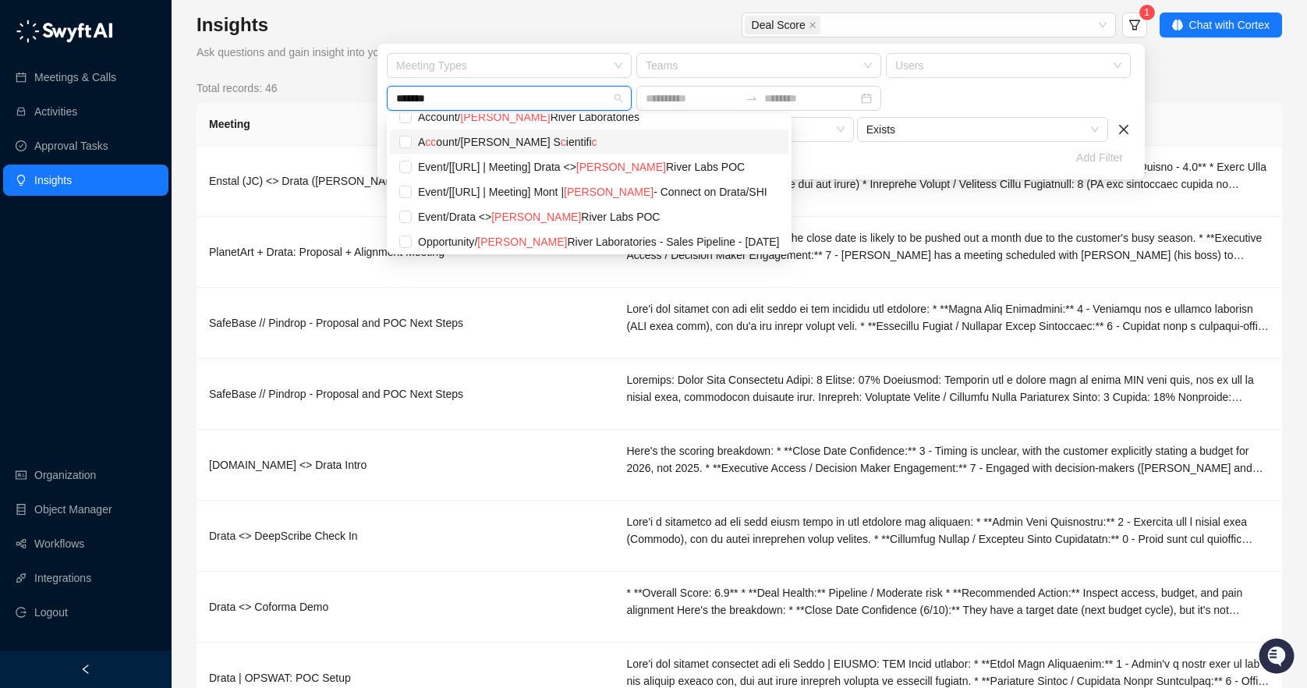
scroll to position [412, 0]
click at [569, 238] on div "Opportunity / [PERSON_NAME] River Laboratories - Sales Pipeline - [DATE]" at bounding box center [598, 241] width 361 height 17
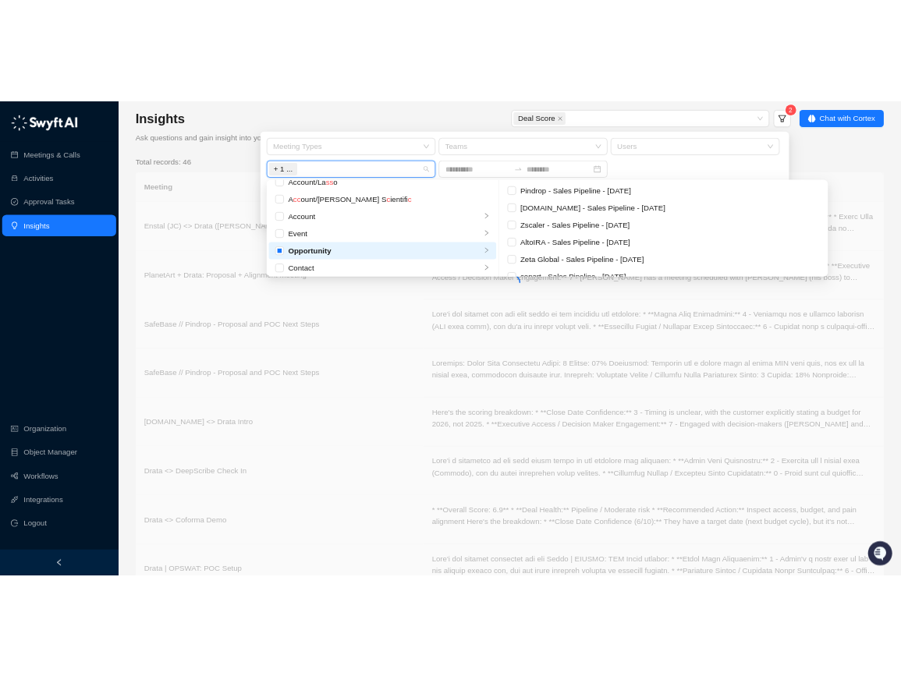
scroll to position [37, 0]
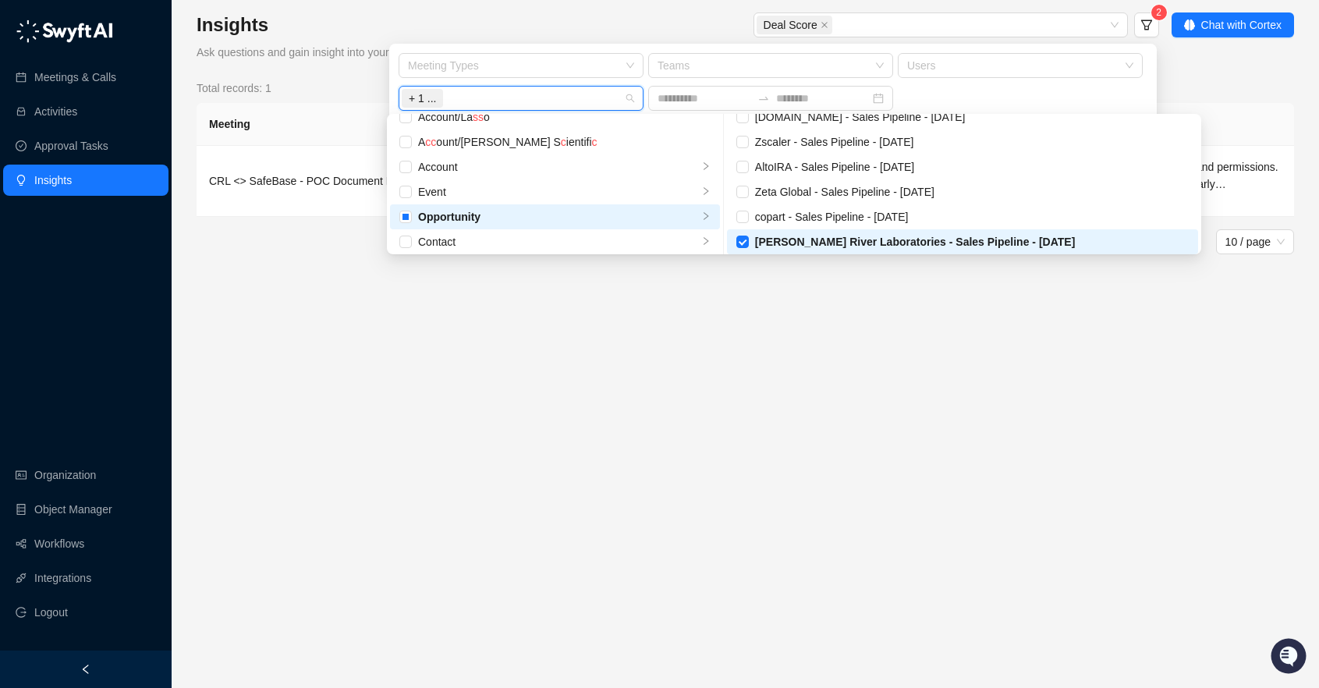
click at [802, 465] on main "Insights Ask questions and gain insight into your Swyft data Deal Score 2 Chat …" at bounding box center [745, 343] width 1097 height 663
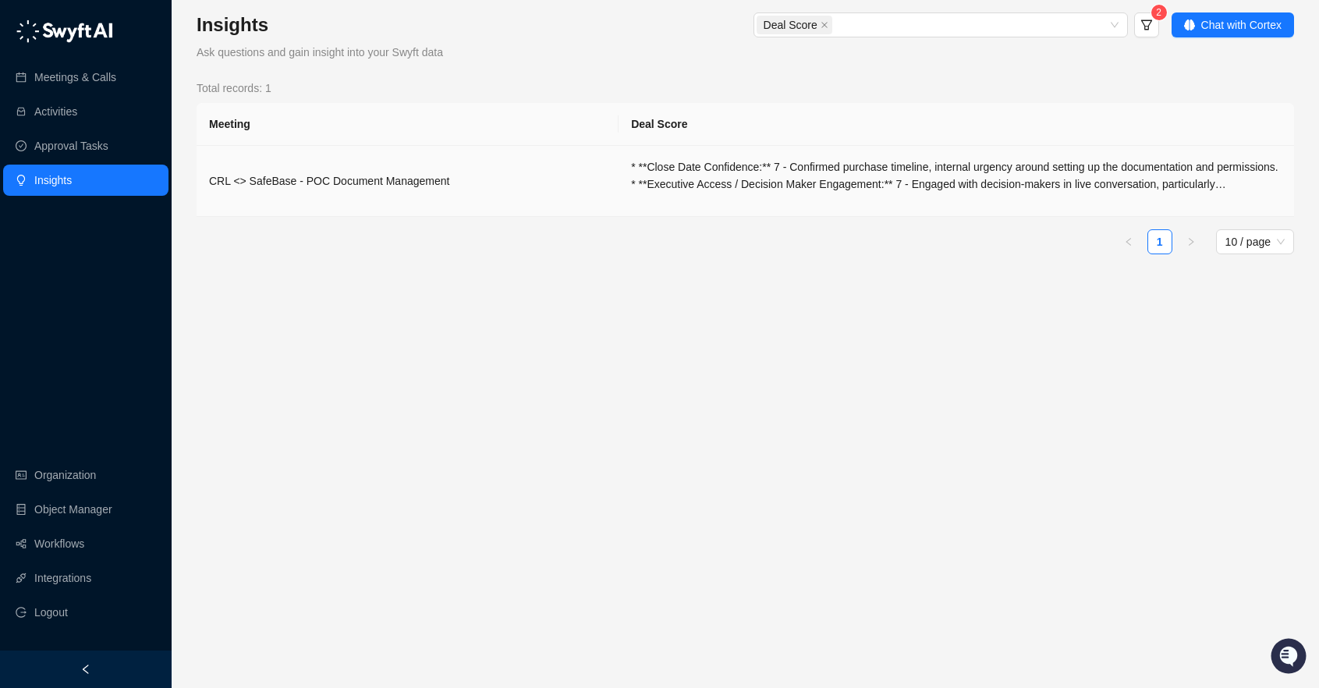
click at [743, 190] on div "* **Close Date Confidence:** 7 - Confirmed purchase timeline, internal urgency …" at bounding box center [956, 175] width 650 height 34
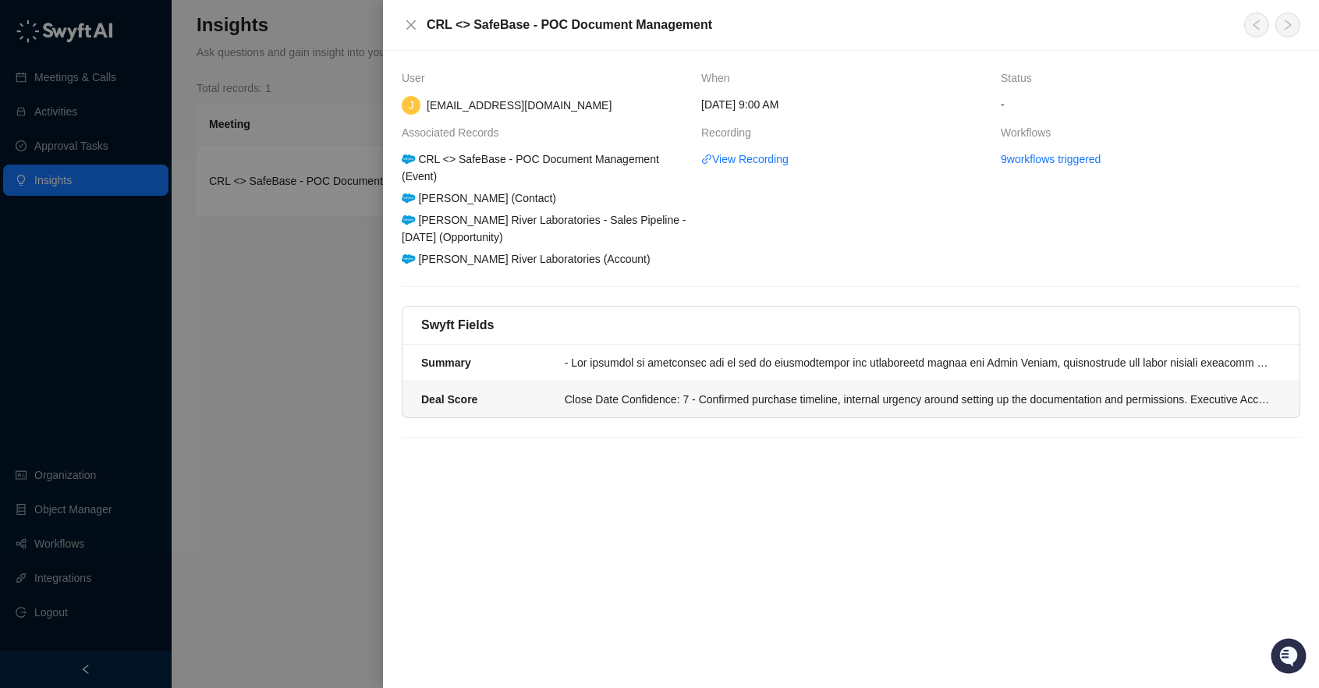
click at [846, 404] on div "Close Date Confidence: 7 - Confirmed purchase timeline, internal urgency around…" at bounding box center [918, 399] width 707 height 17
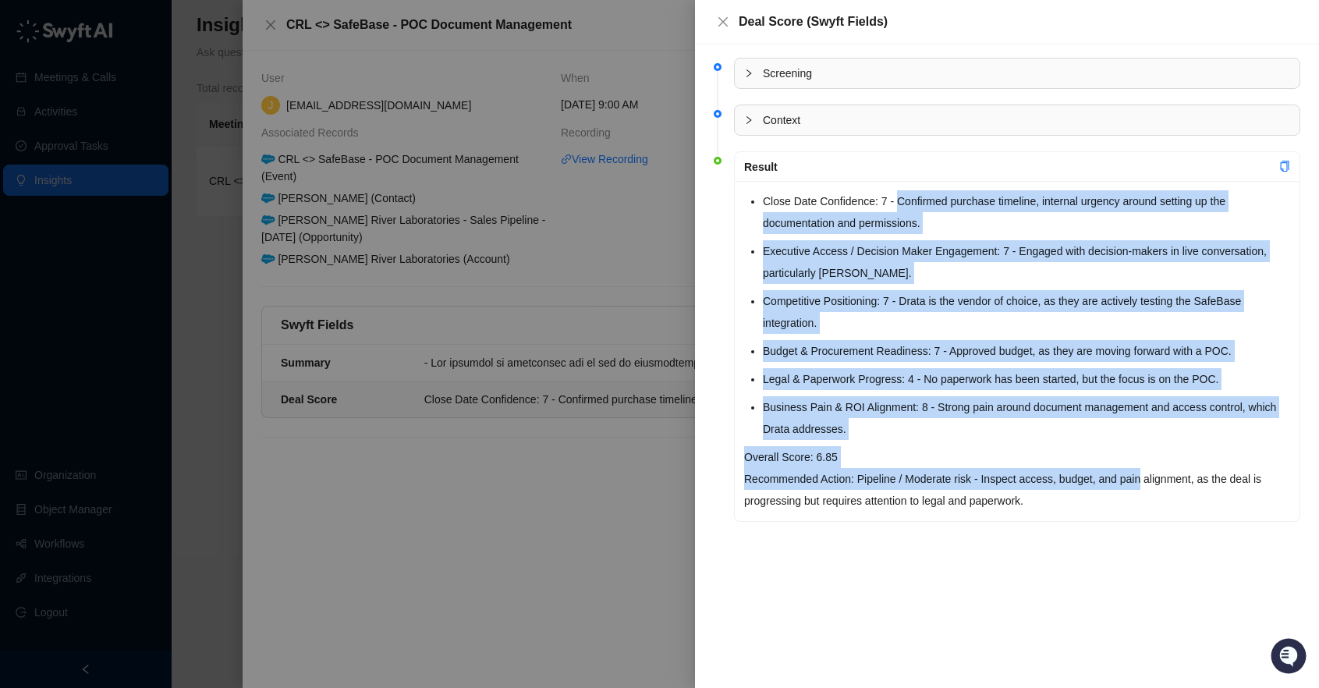
drag, startPoint x: 903, startPoint y: 204, endPoint x: 1157, endPoint y: 484, distance: 378.8
click at [1157, 484] on div "Close Date Confidence: 7 - Confirmed purchase timeline, internal urgency around…" at bounding box center [1017, 351] width 565 height 340
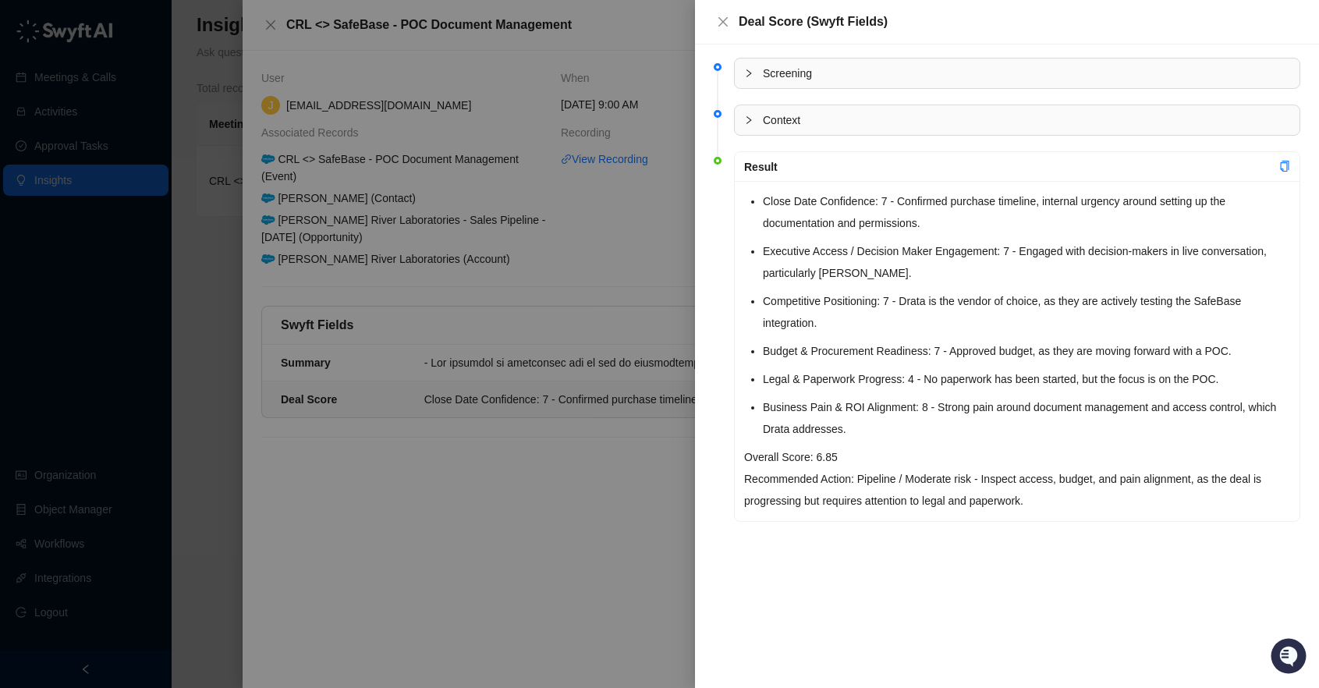
click at [663, 480] on div at bounding box center [659, 344] width 1319 height 688
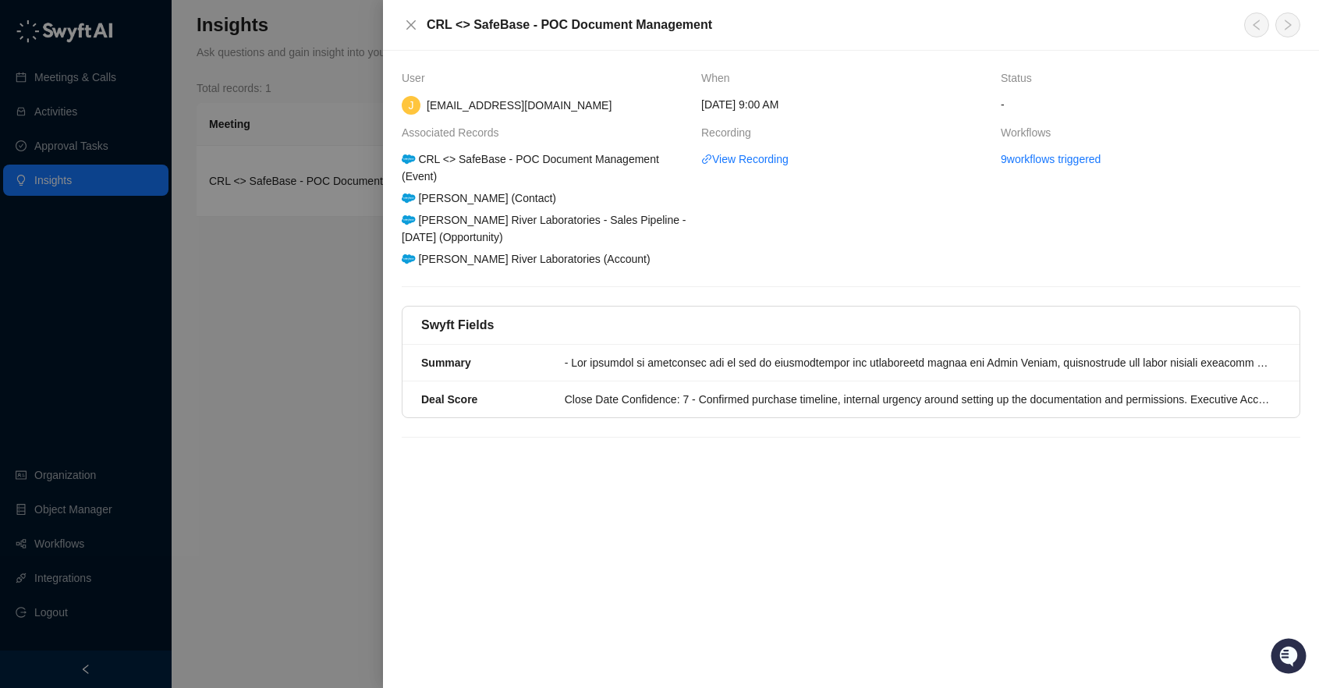
click at [342, 299] on div at bounding box center [659, 344] width 1319 height 688
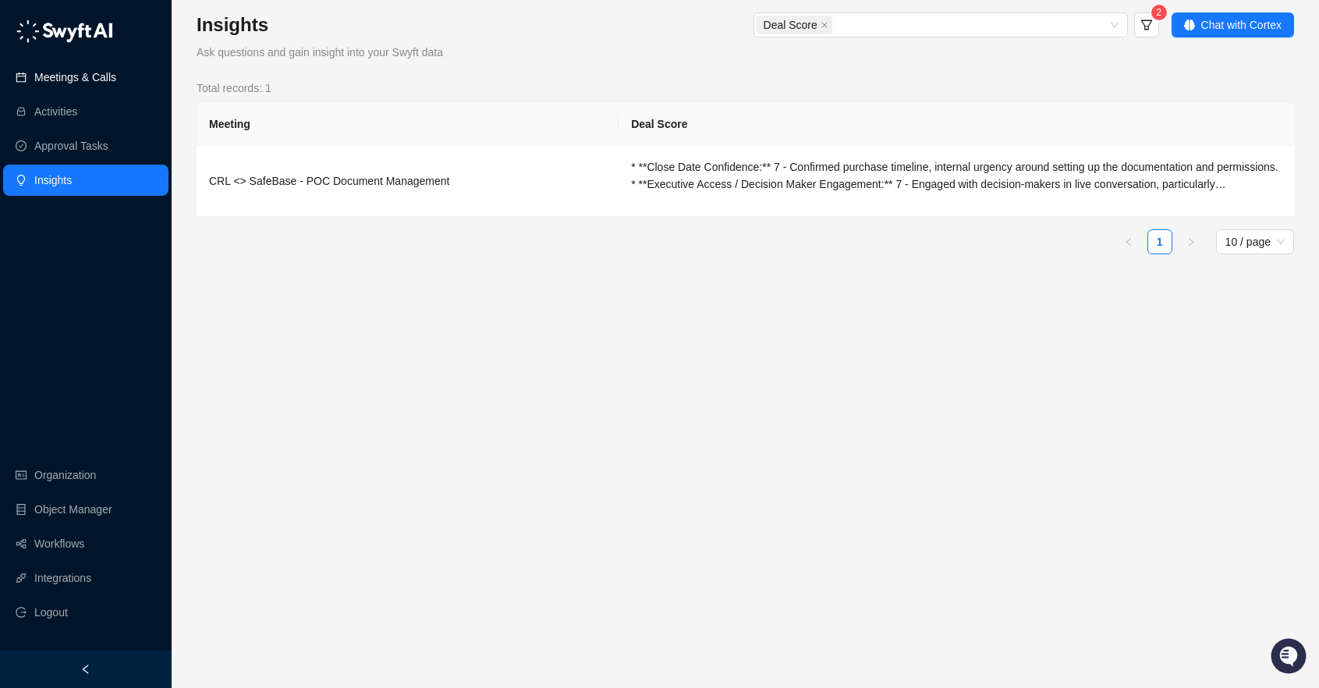
click at [98, 82] on link "Meetings & Calls" at bounding box center [75, 77] width 82 height 31
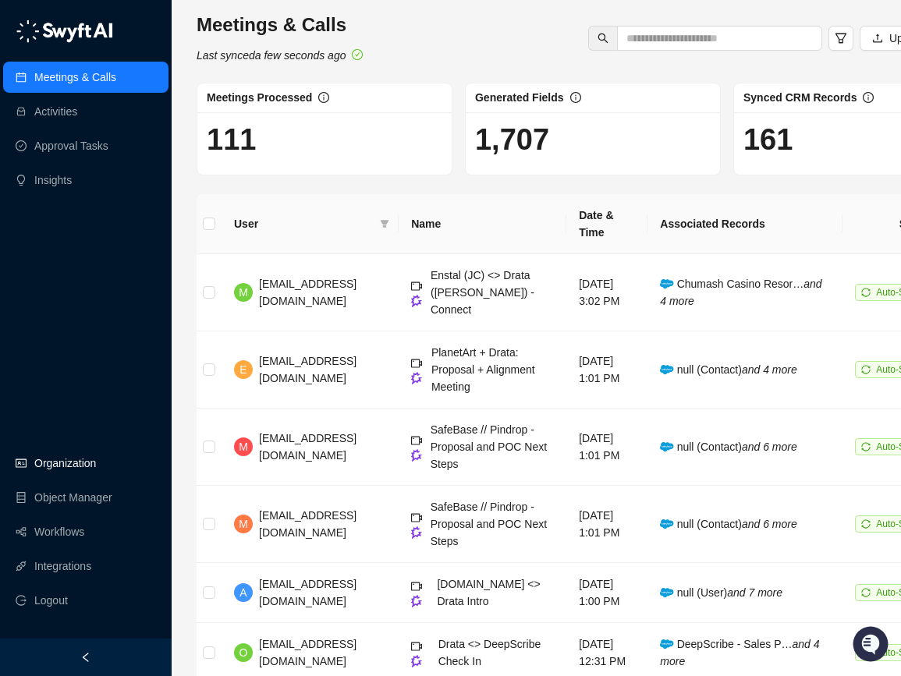
click at [75, 476] on link "Organization" at bounding box center [65, 463] width 62 height 31
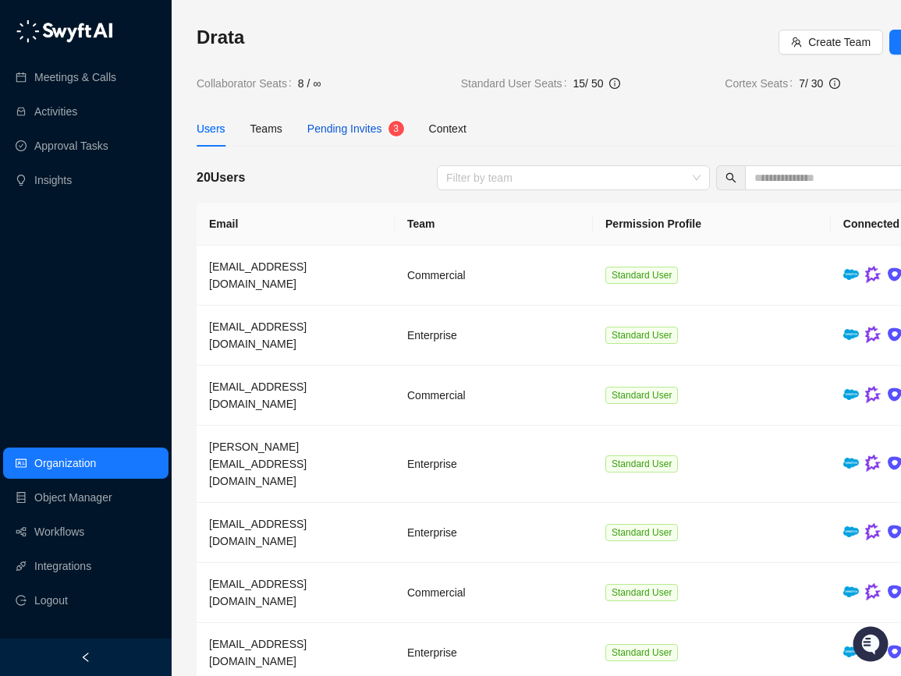
click at [381, 129] on span "Pending Invites" at bounding box center [344, 128] width 75 height 12
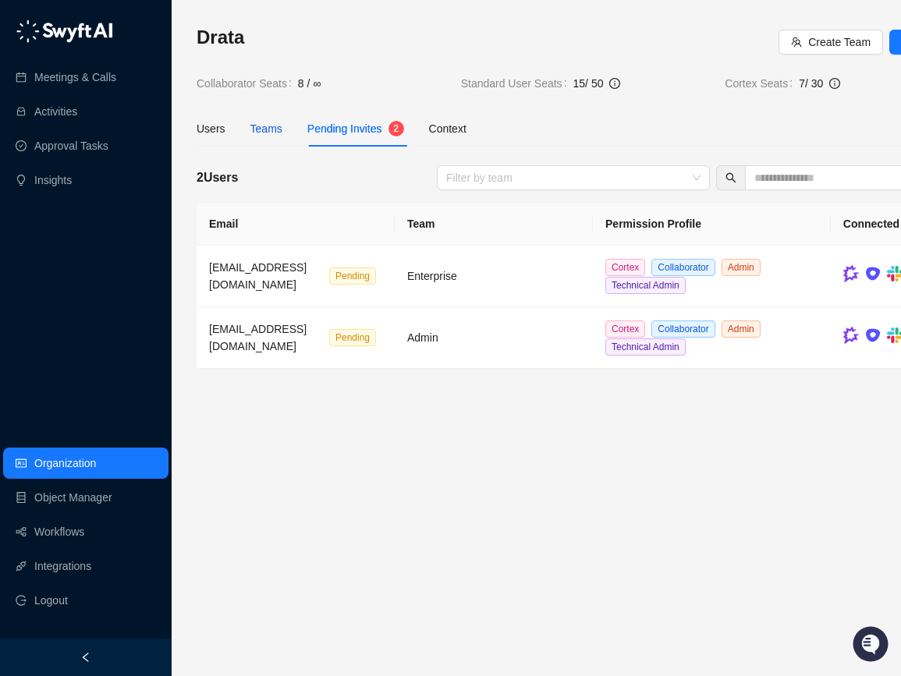
click at [275, 122] on div "Teams" at bounding box center [266, 128] width 32 height 17
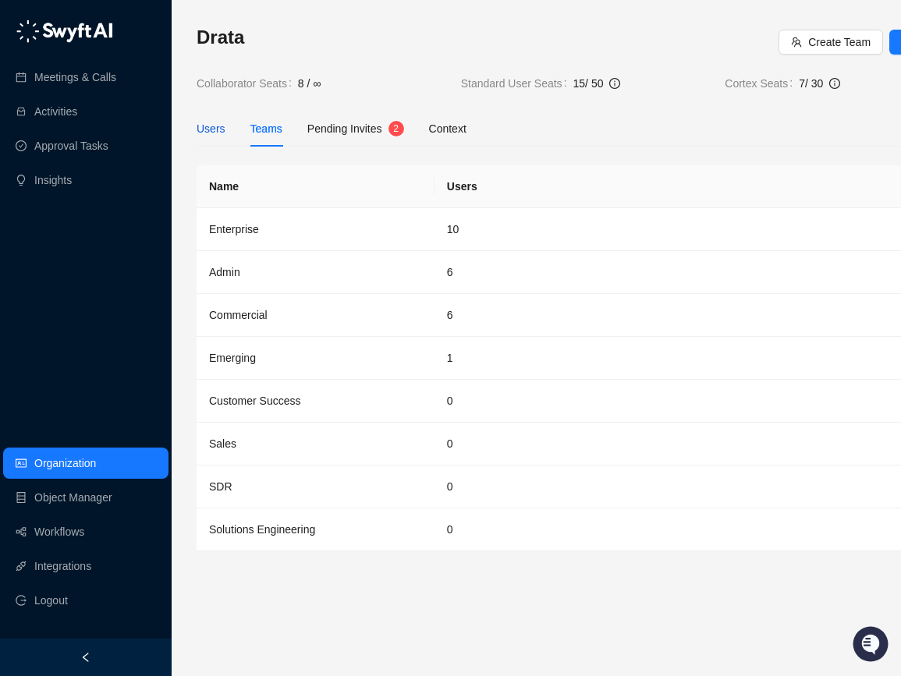
click at [215, 132] on div "Users" at bounding box center [211, 128] width 29 height 17
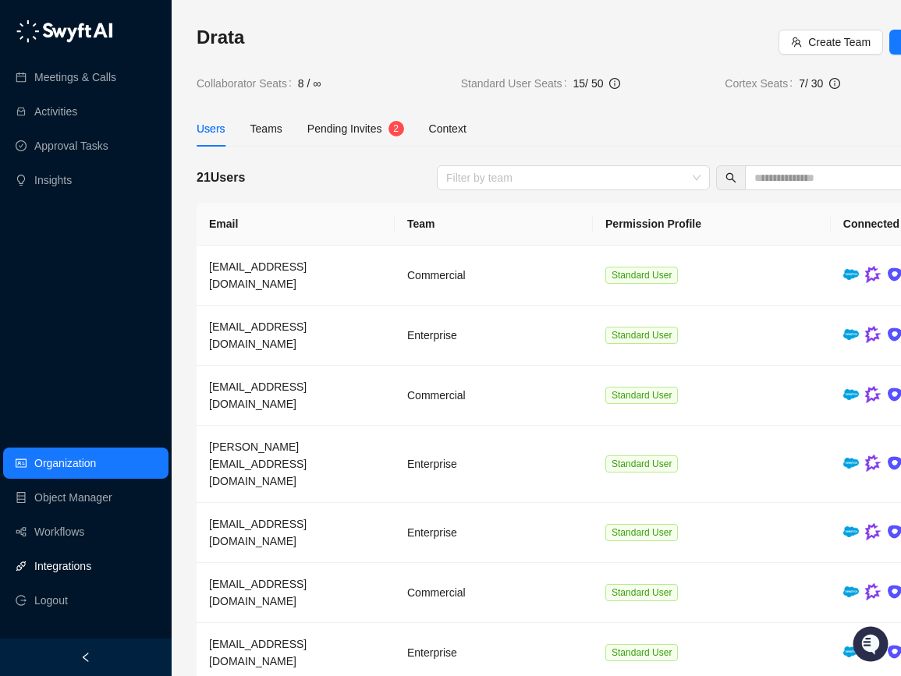
click at [64, 572] on link "Integrations" at bounding box center [62, 566] width 57 height 31
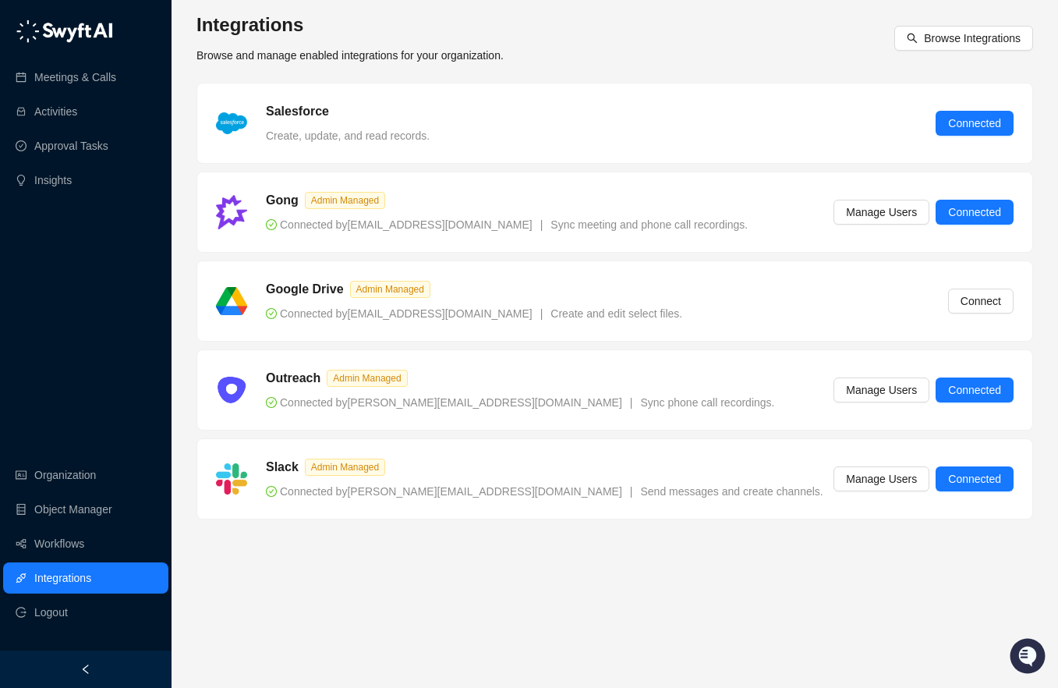
click at [634, 11] on div "Integrations Browse and manage enabled integrations for your organization. Brow…" at bounding box center [615, 344] width 887 height 688
click at [649, 19] on div "Integrations Browse and manage enabled integrations for your organization. Brow…" at bounding box center [615, 37] width 837 height 51
click at [111, 69] on link "Meetings & Calls" at bounding box center [75, 77] width 82 height 31
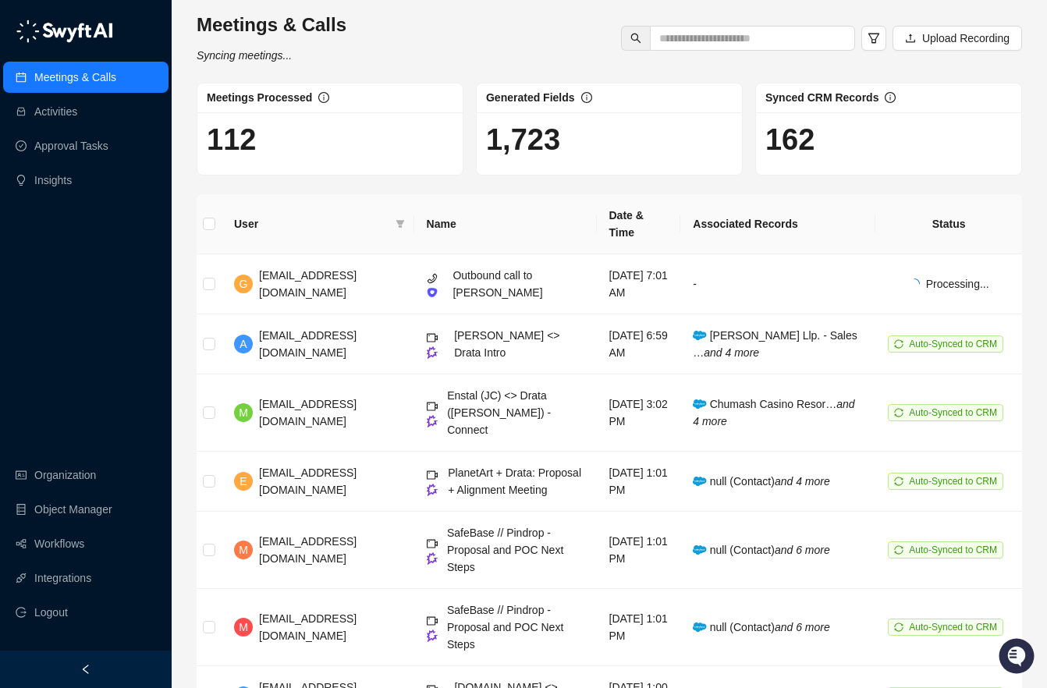
click at [93, 560] on ul "Organization Object Manager Workflows Integrations Logout" at bounding box center [86, 543] width 172 height 175
click at [76, 570] on link "Integrations" at bounding box center [62, 577] width 57 height 31
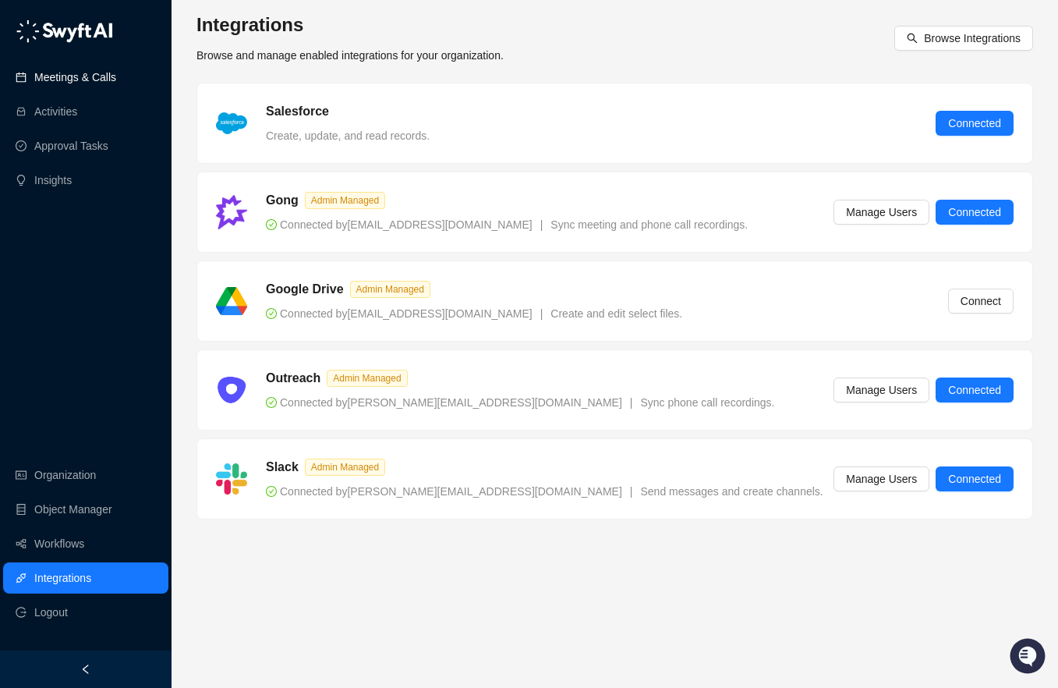
click at [116, 73] on link "Meetings & Calls" at bounding box center [75, 77] width 82 height 31
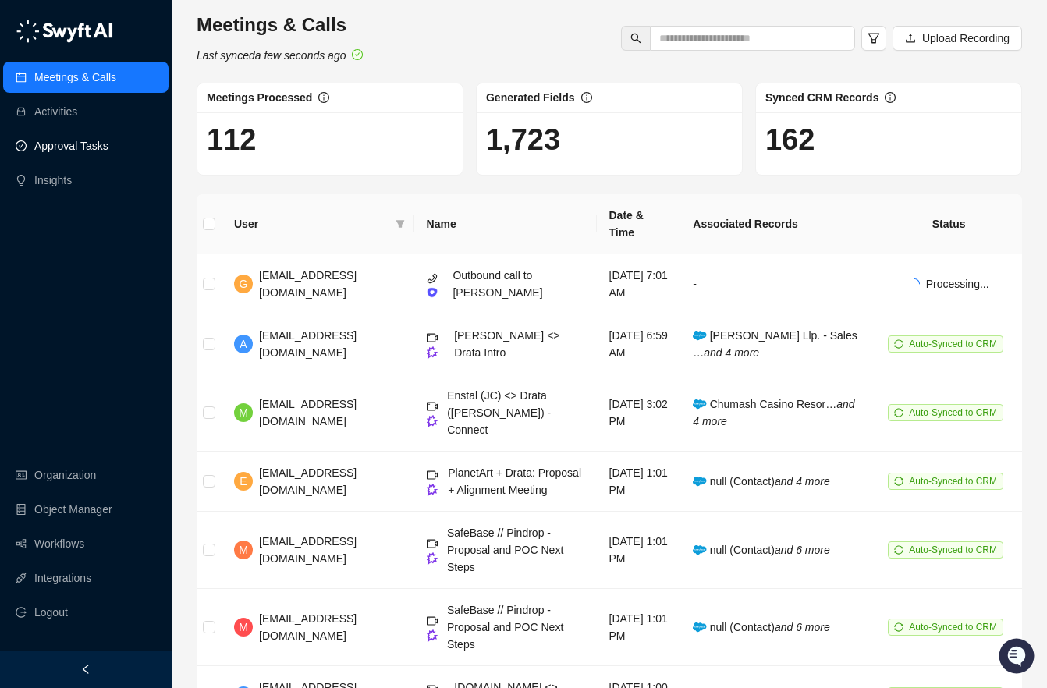
click at [108, 140] on link "Approval Tasks" at bounding box center [71, 145] width 74 height 31
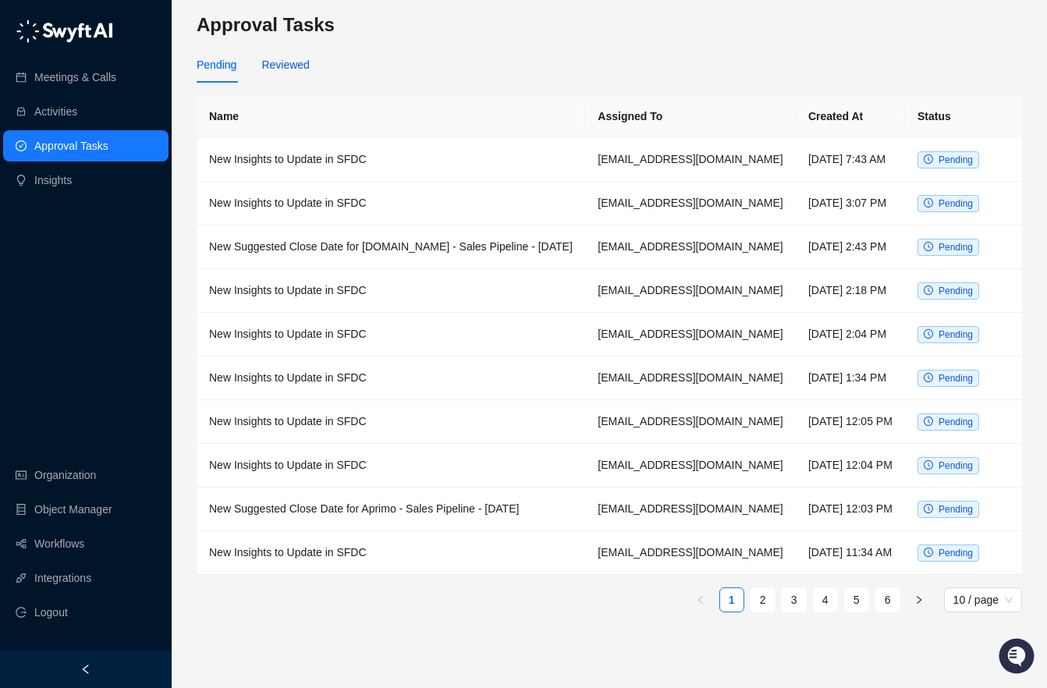
click at [309, 62] on div "Reviewed" at bounding box center [285, 64] width 48 height 17
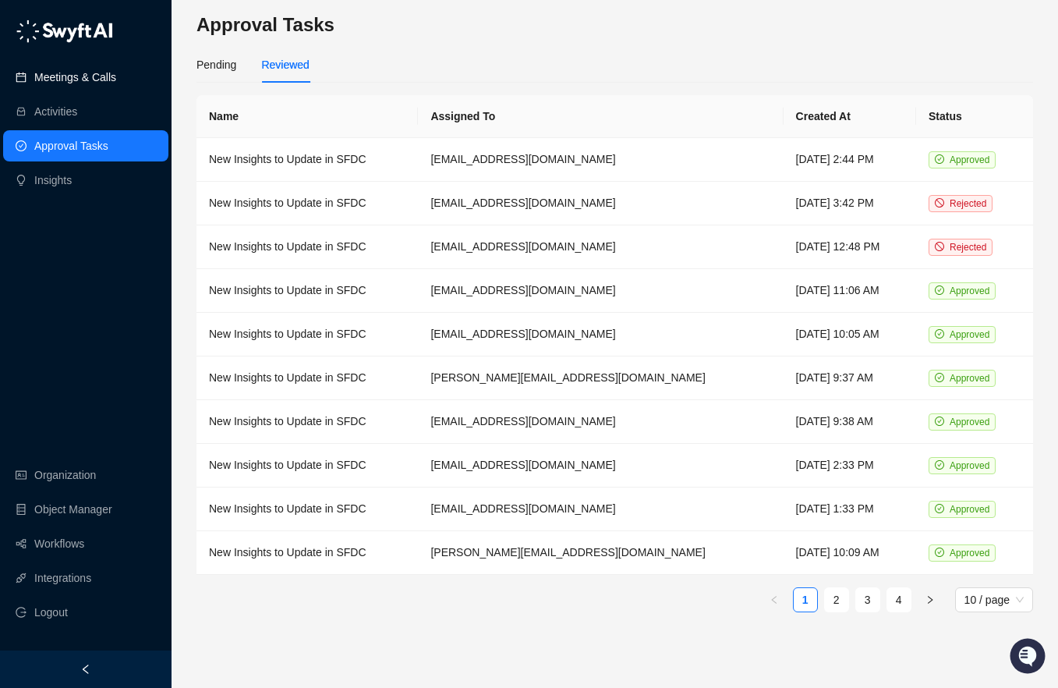
click at [116, 69] on link "Meetings & Calls" at bounding box center [75, 77] width 82 height 31
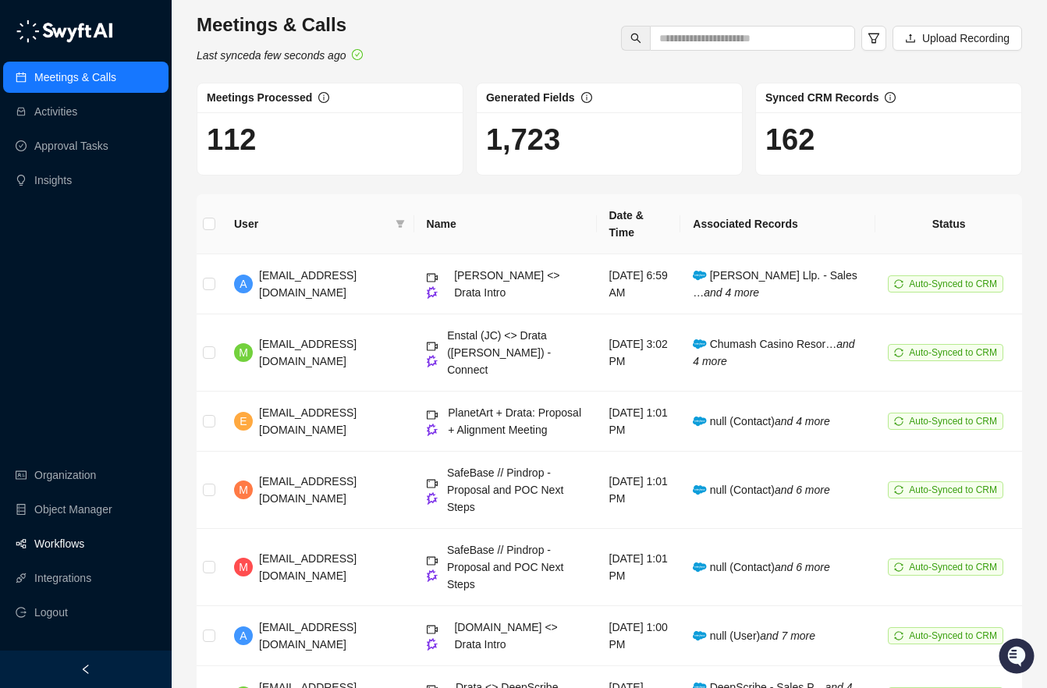
click at [80, 537] on link "Workflows" at bounding box center [59, 543] width 50 height 31
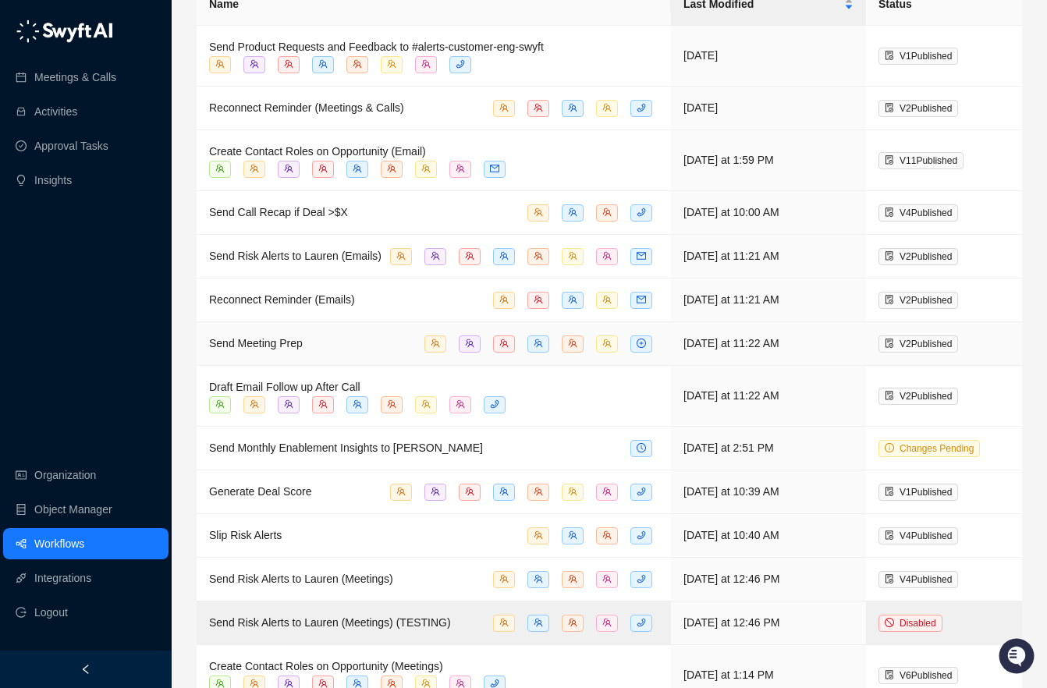
scroll to position [281, 0]
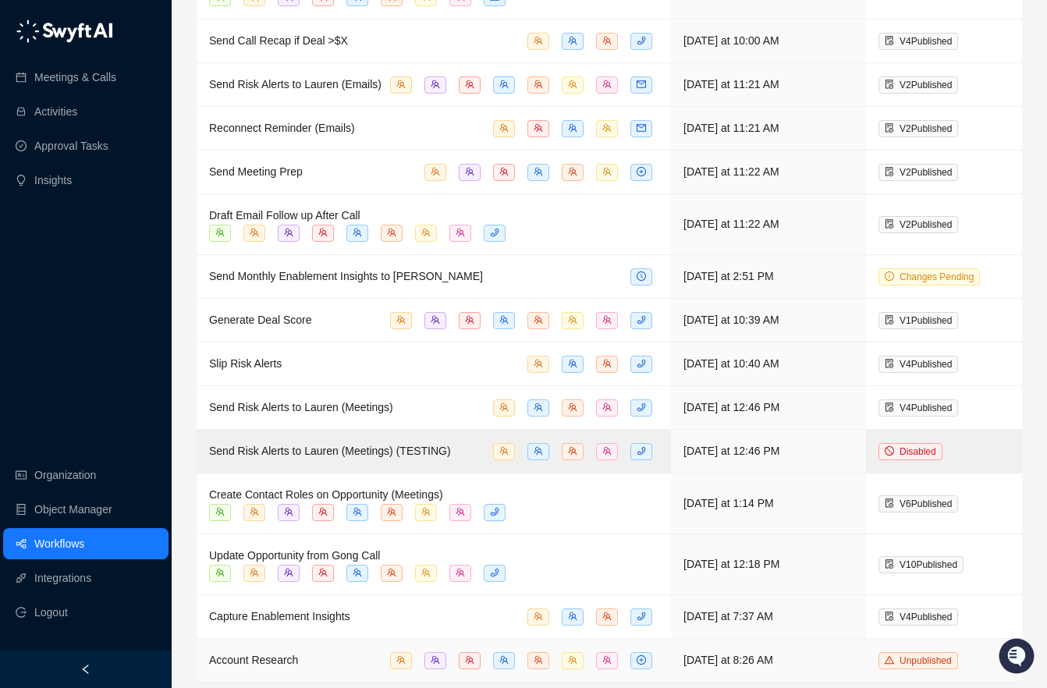
click at [345, 661] on div "Account Research" at bounding box center [433, 660] width 449 height 18
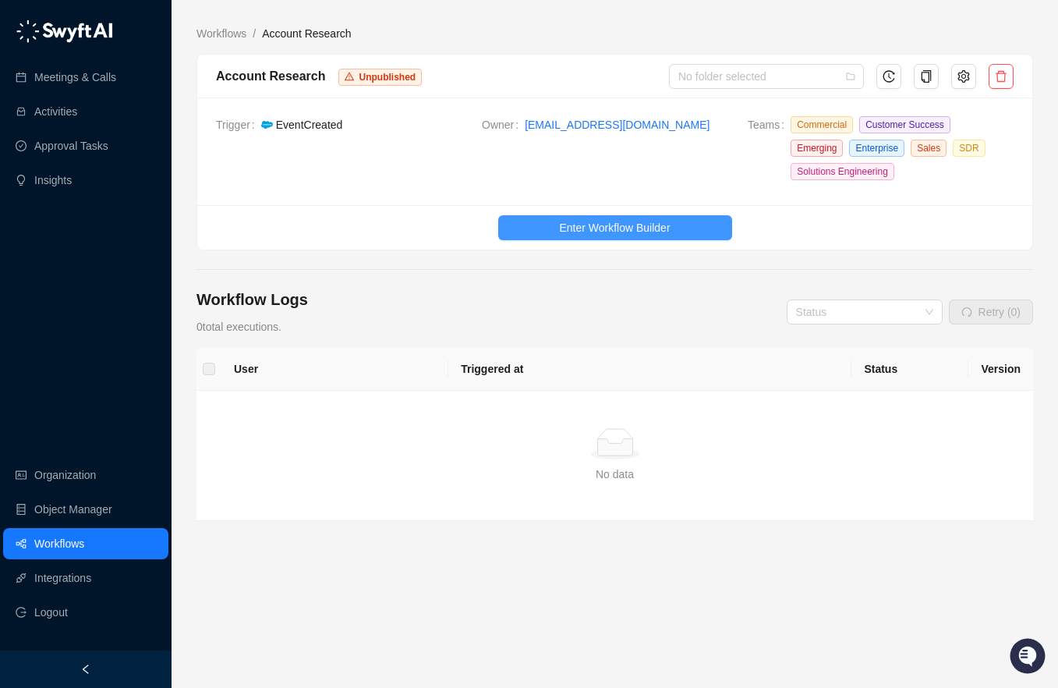
click at [555, 232] on button "Enter Workflow Builder" at bounding box center [615, 227] width 234 height 25
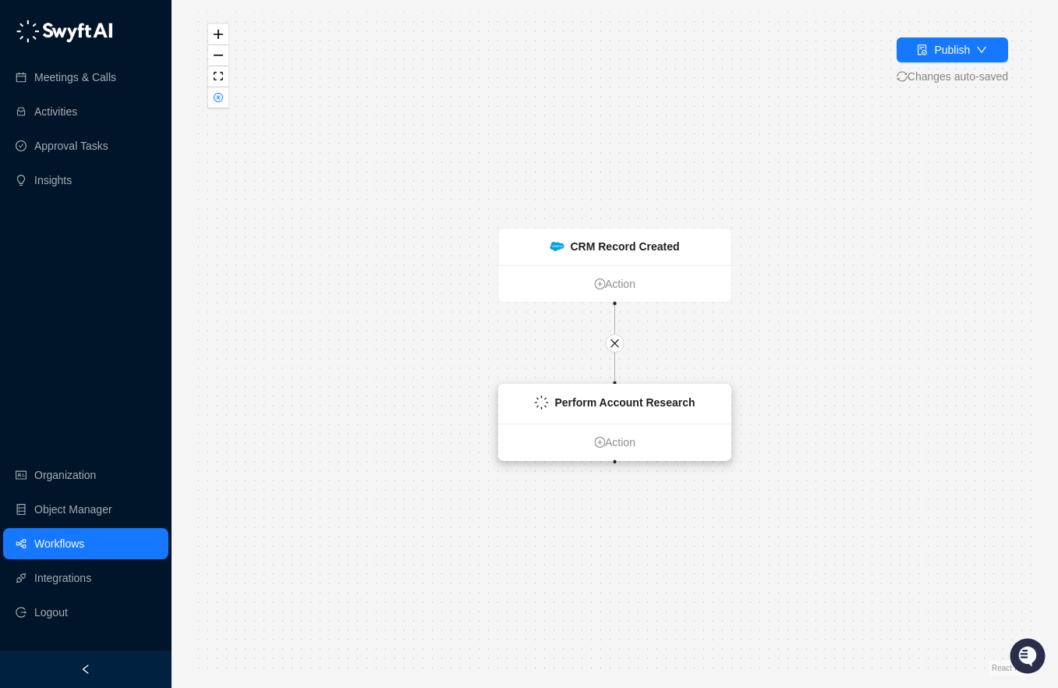
click at [634, 415] on div "Perform Account Research" at bounding box center [615, 403] width 232 height 39
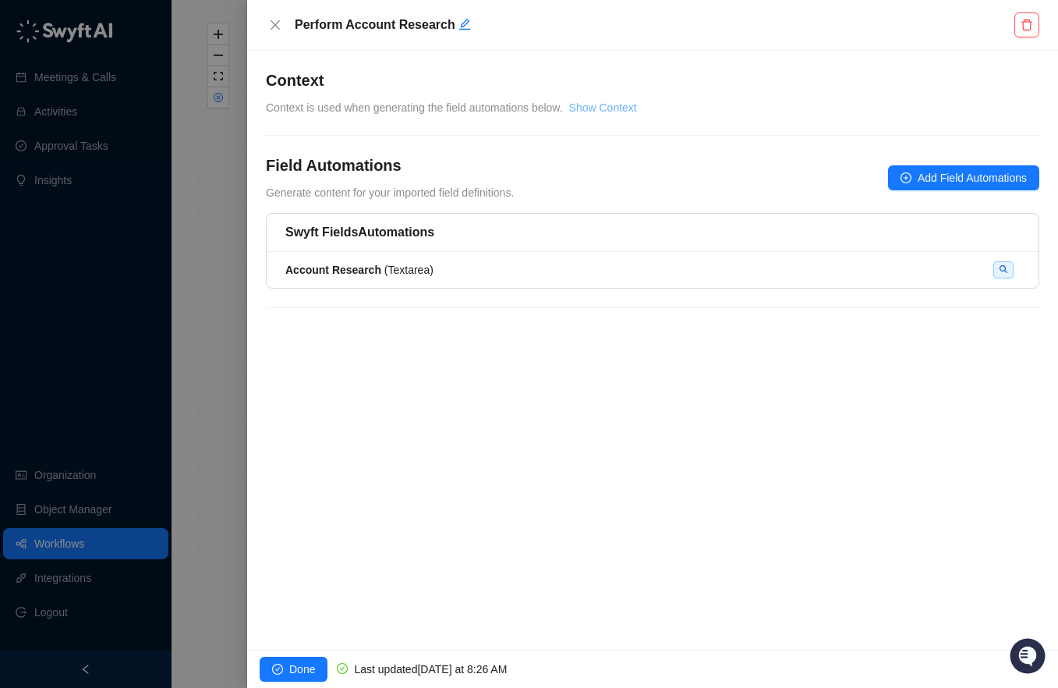
click at [637, 103] on link "Show Context" at bounding box center [603, 107] width 68 height 12
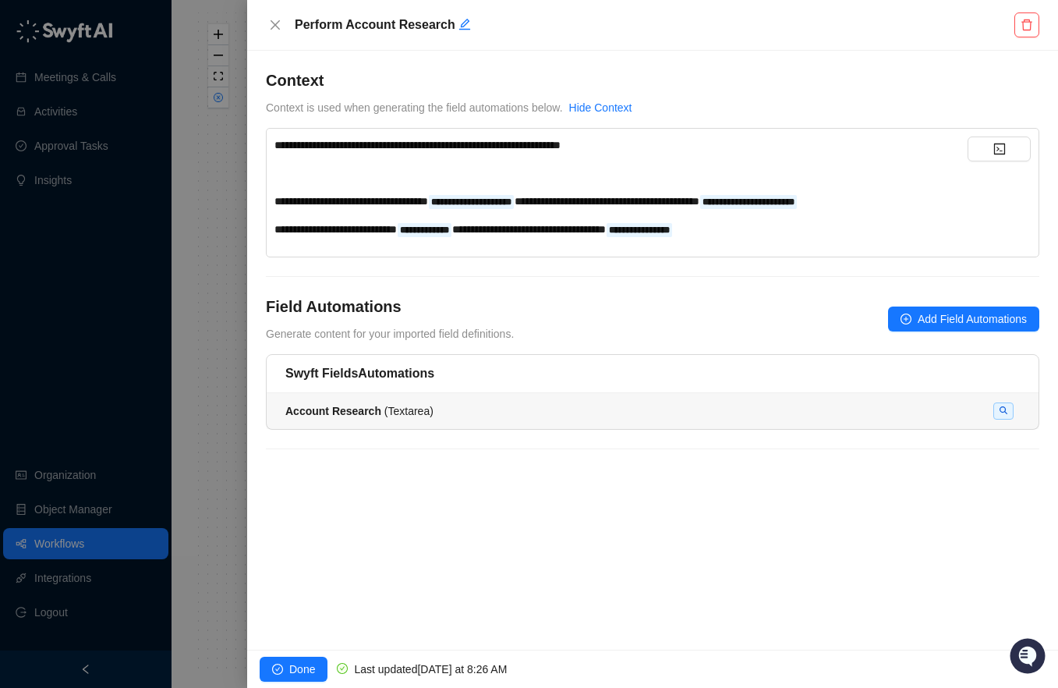
click at [465, 413] on div "Account Research ( Textarea )" at bounding box center [652, 410] width 735 height 17
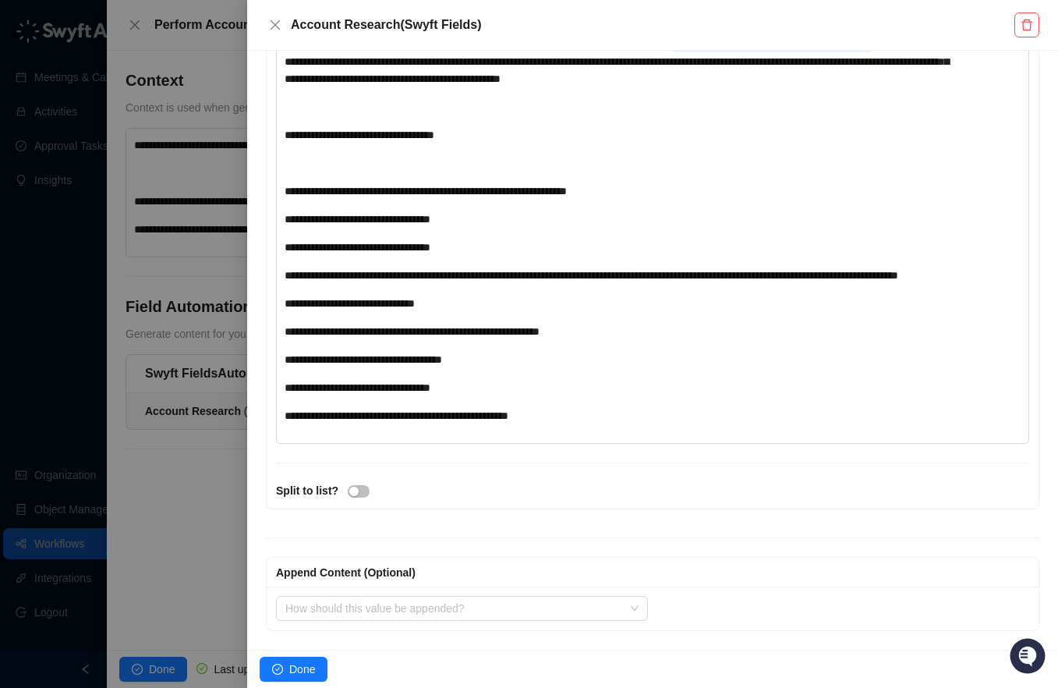
scroll to position [978, 0]
click at [450, 328] on span "**********" at bounding box center [412, 331] width 255 height 11
click at [604, 327] on div "**********" at bounding box center [622, 331] width 675 height 17
click at [138, 99] on div at bounding box center [529, 344] width 1058 height 688
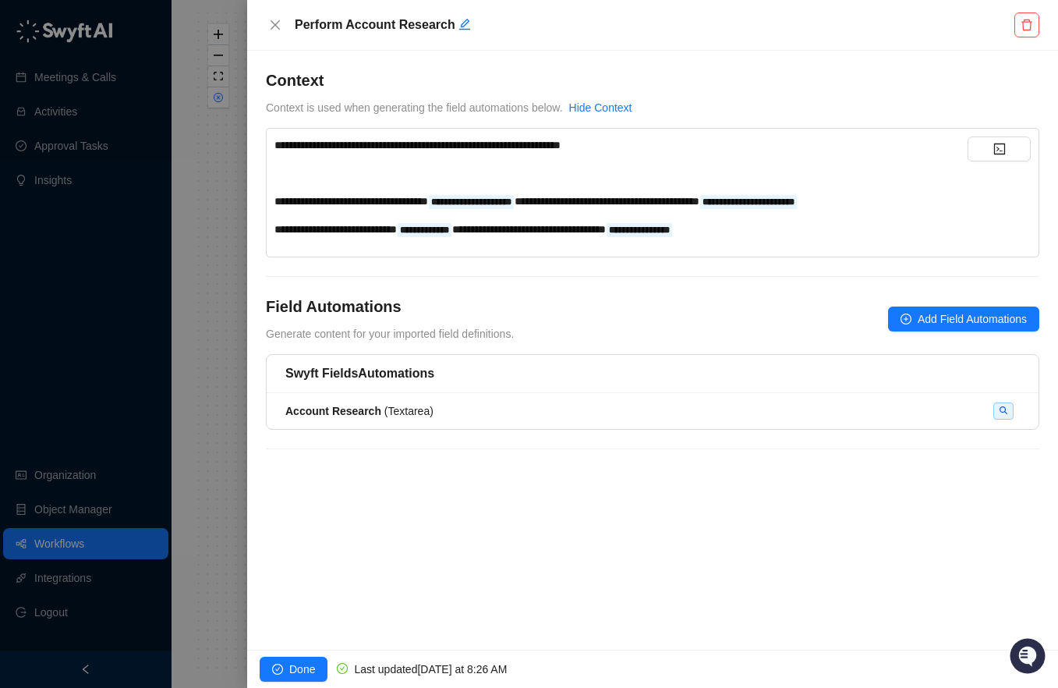
click at [54, 93] on div at bounding box center [529, 344] width 1058 height 688
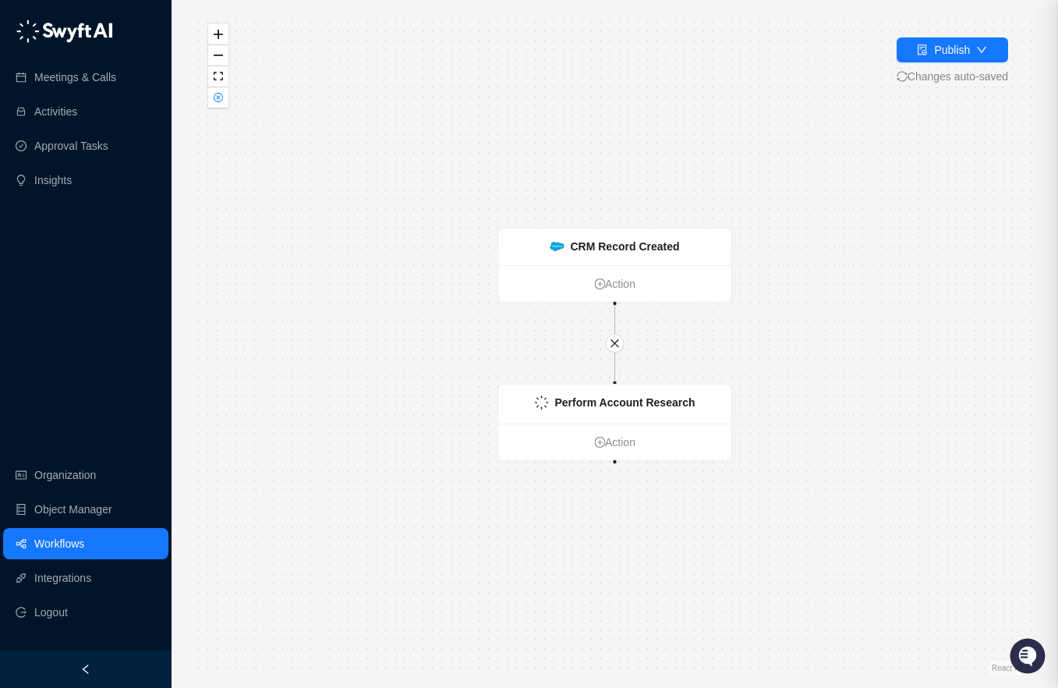
click at [54, 81] on div at bounding box center [529, 344] width 1058 height 688
click at [54, 81] on link "Meetings & Calls" at bounding box center [75, 77] width 82 height 31
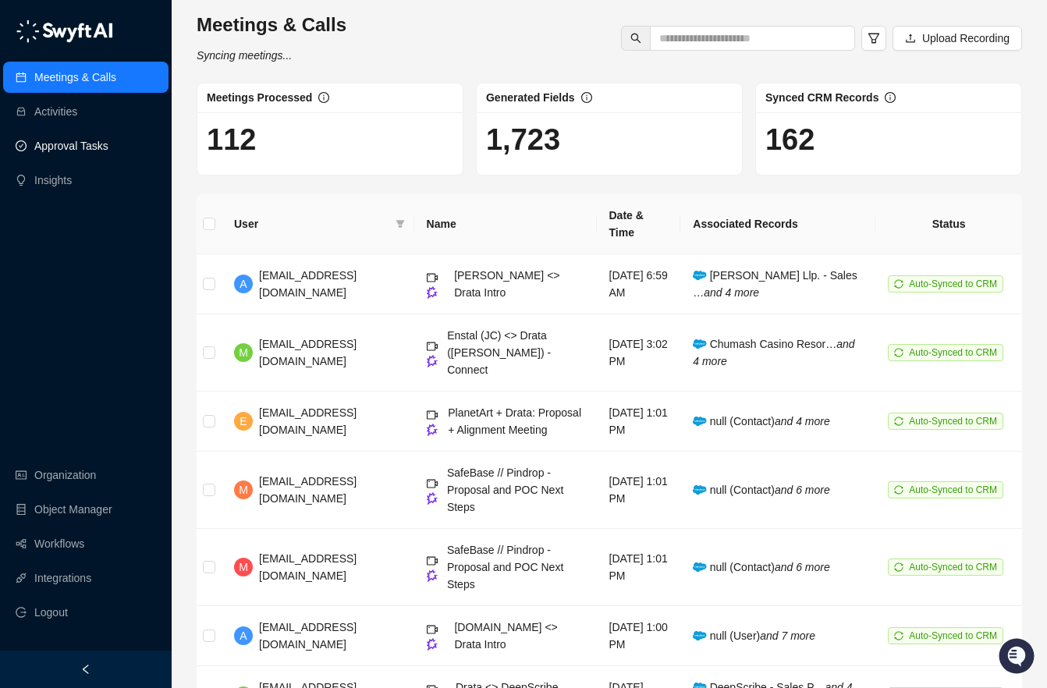
click at [67, 143] on link "Approval Tasks" at bounding box center [71, 145] width 74 height 31
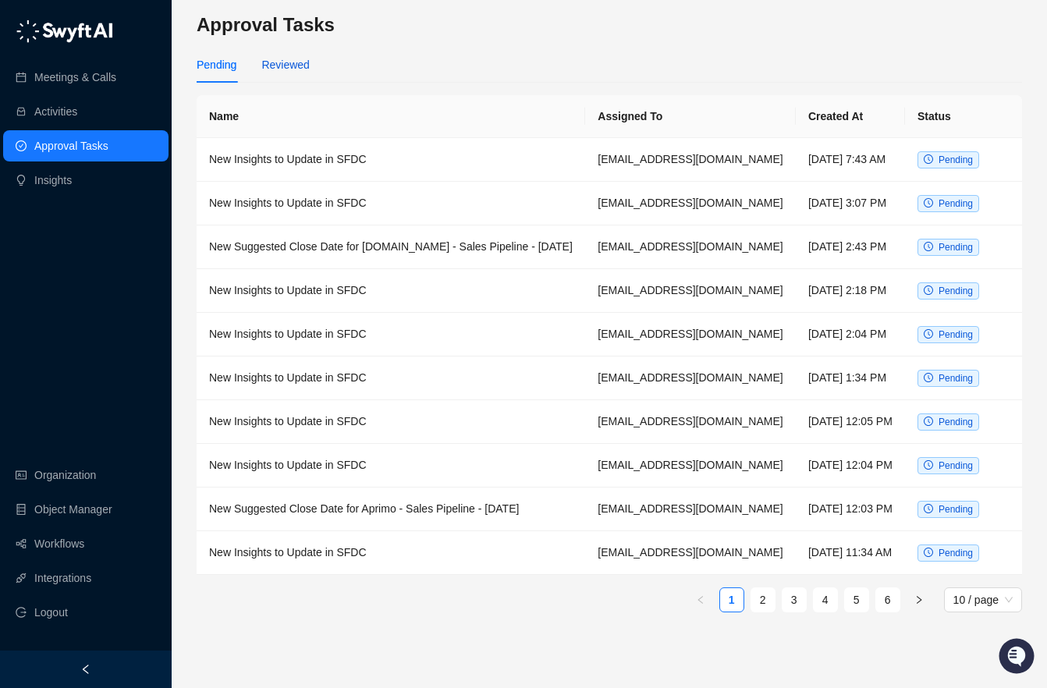
click at [282, 72] on div "Reviewed" at bounding box center [285, 64] width 48 height 17
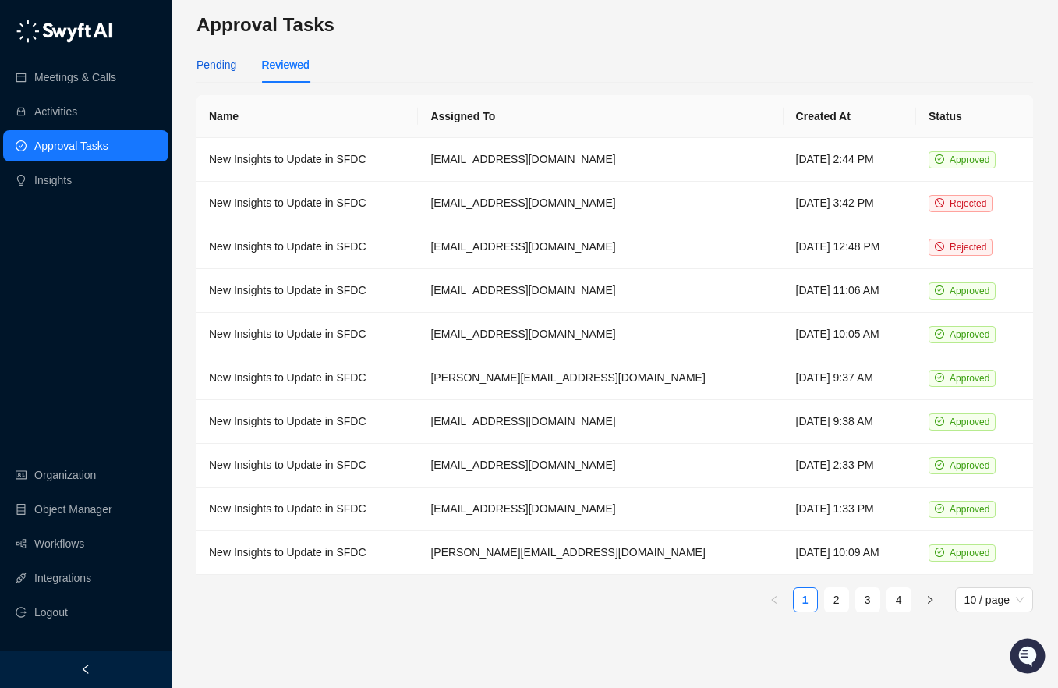
click at [202, 66] on div "Pending" at bounding box center [217, 64] width 40 height 17
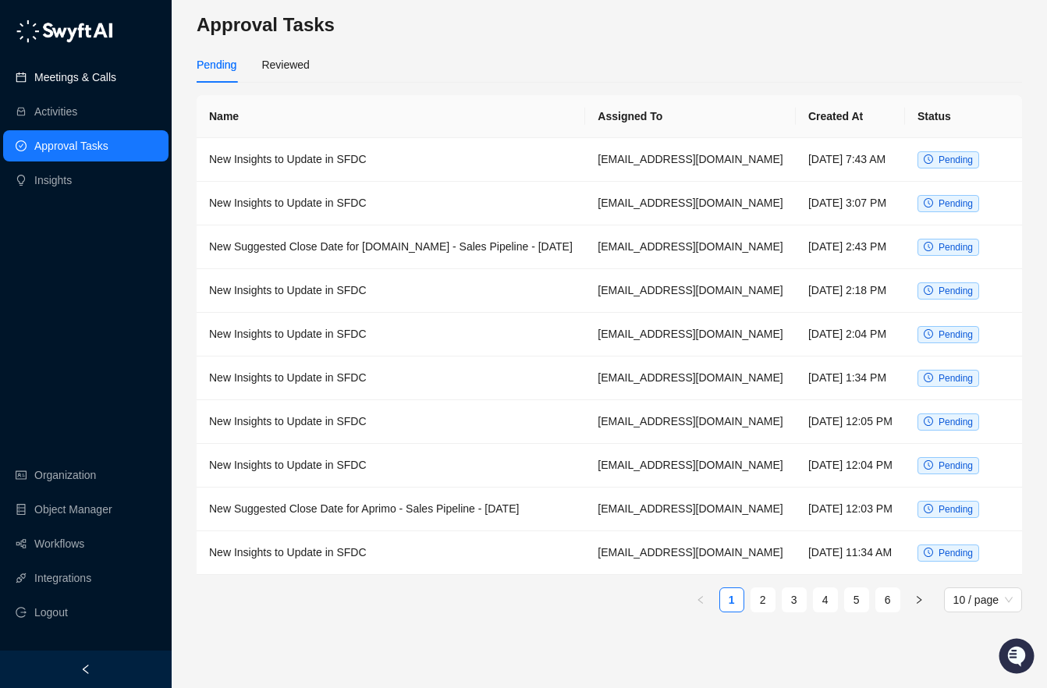
click at [69, 79] on link "Meetings & Calls" at bounding box center [75, 77] width 82 height 31
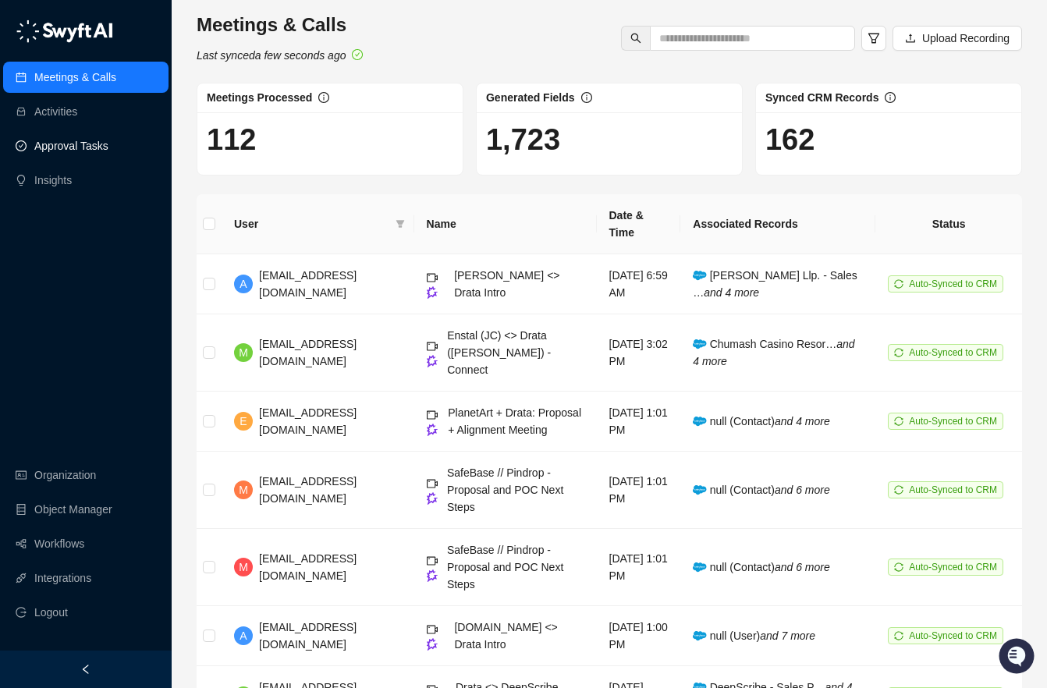
click at [108, 144] on link "Approval Tasks" at bounding box center [71, 145] width 74 height 31
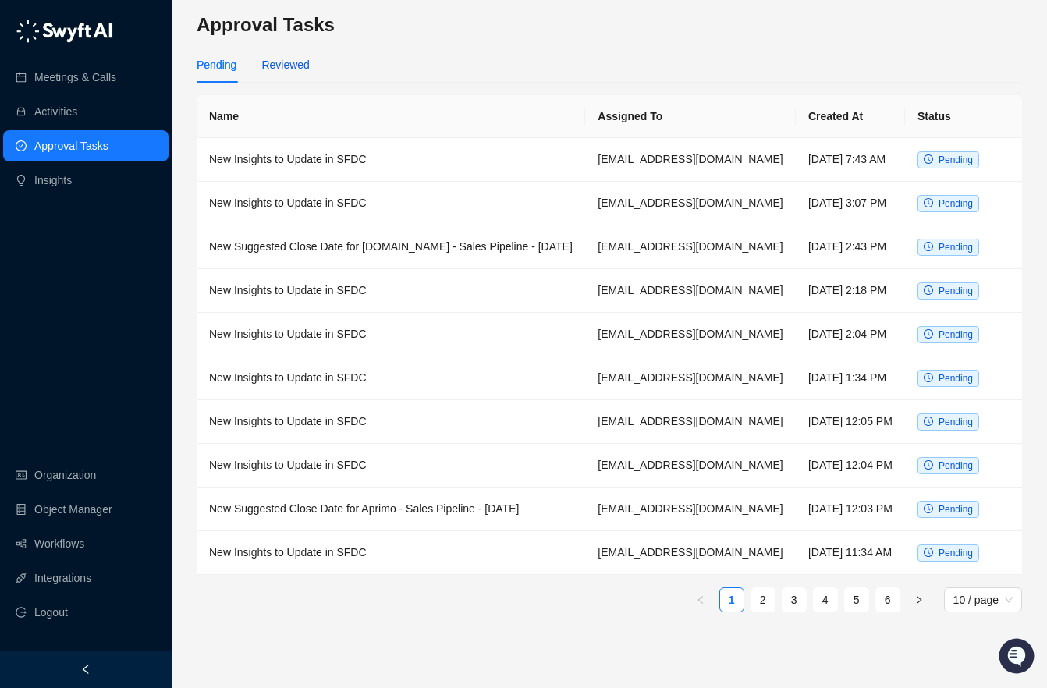
click at [269, 57] on div "Reviewed" at bounding box center [285, 64] width 48 height 17
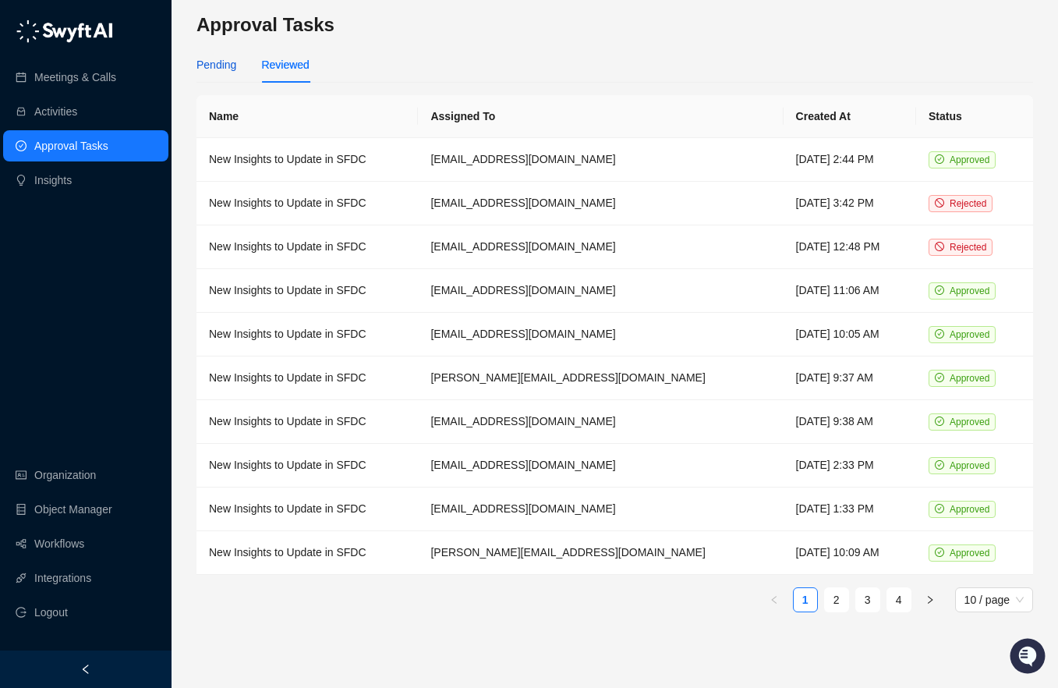
click at [207, 59] on div "Pending" at bounding box center [217, 64] width 40 height 17
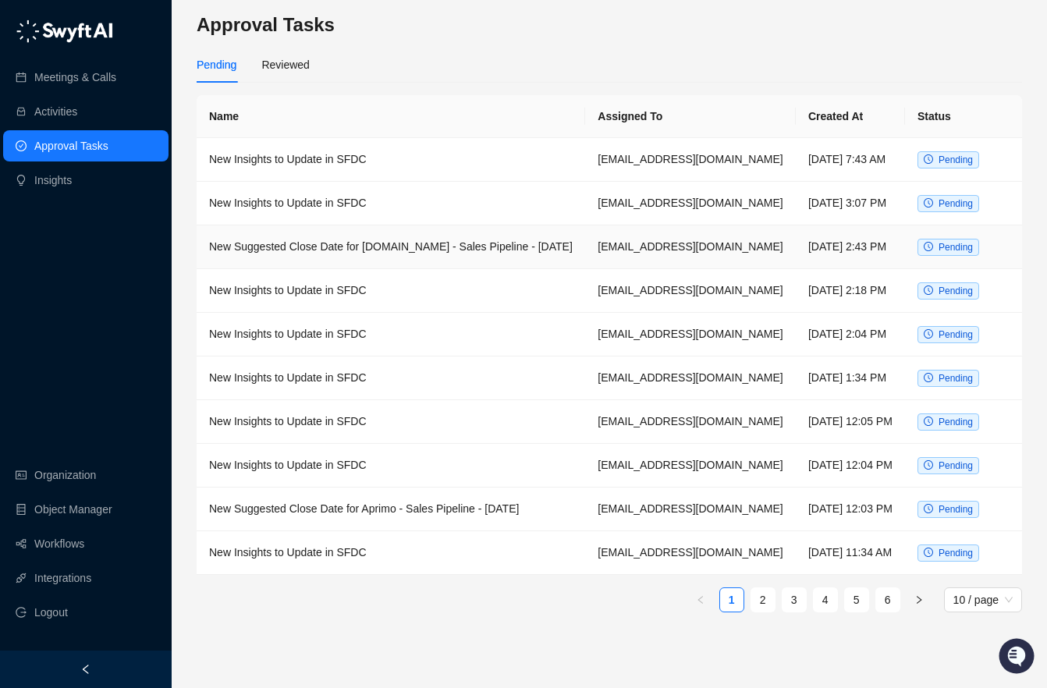
click at [330, 253] on td "New Suggested Close Date for [DOMAIN_NAME] - Sales Pipeline - [DATE]" at bounding box center [391, 247] width 388 height 44
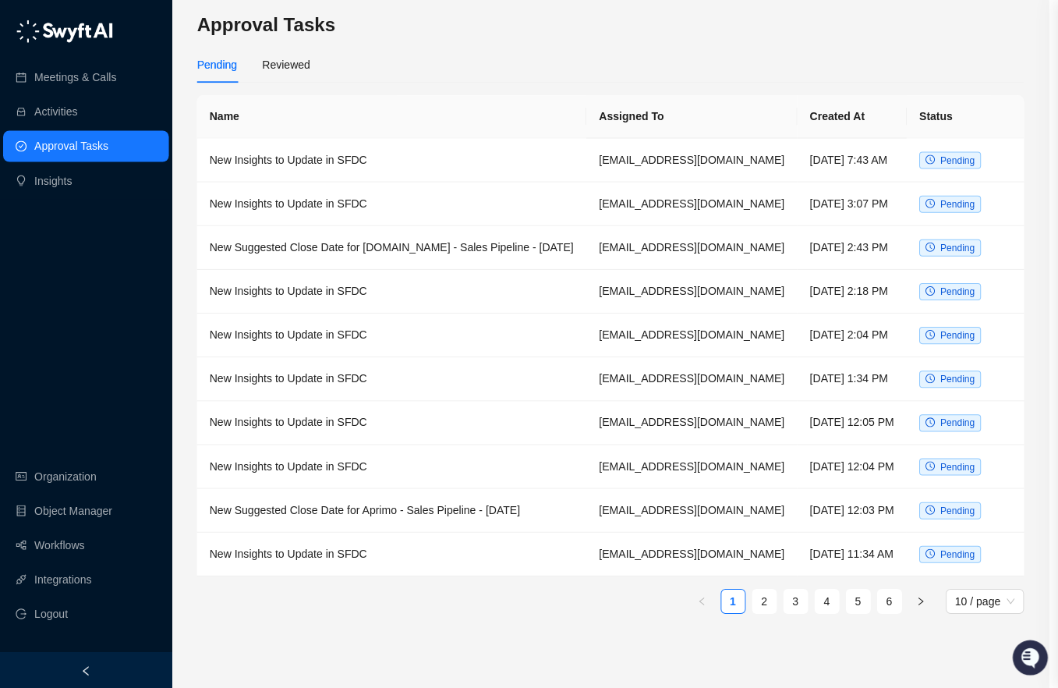
click at [330, 253] on div at bounding box center [529, 344] width 1058 height 688
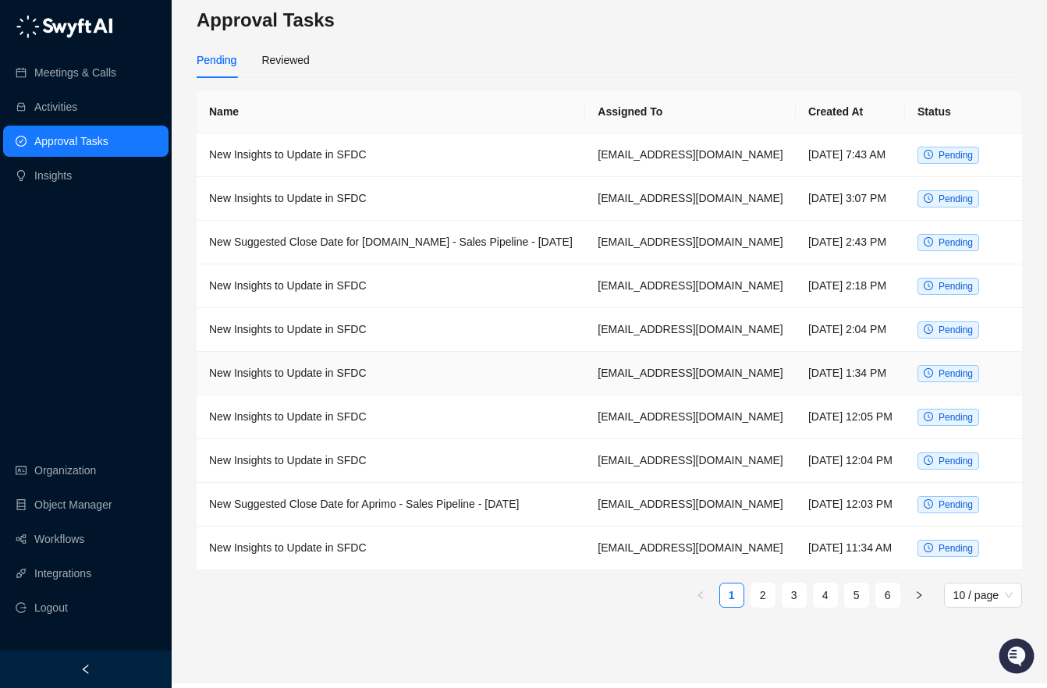
scroll to position [29, 0]
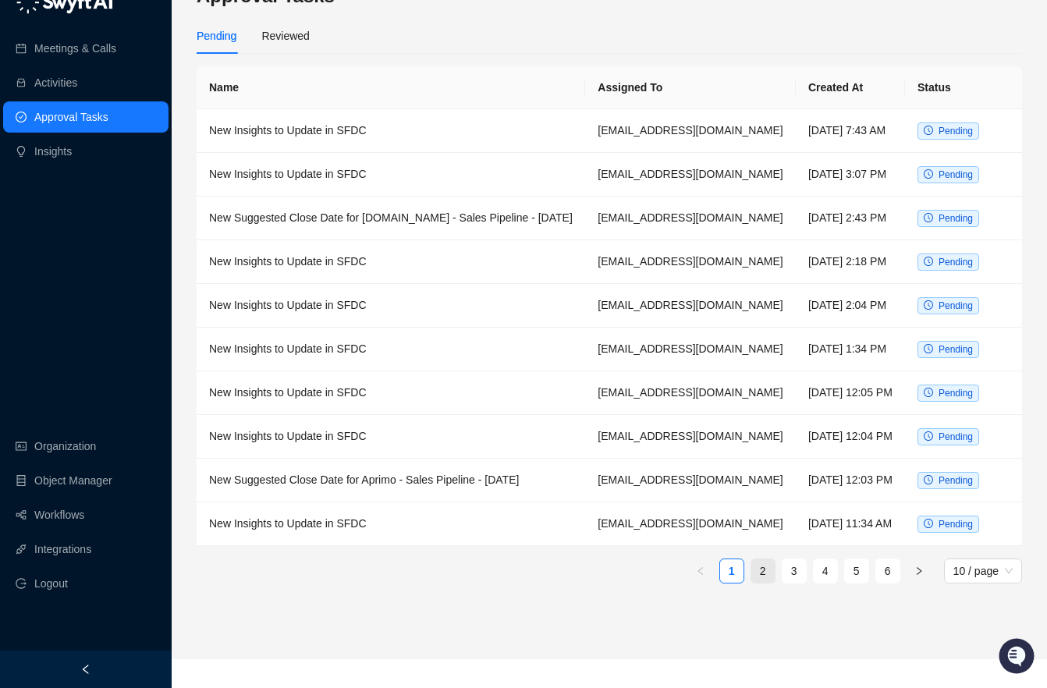
click at [757, 583] on link "2" at bounding box center [762, 570] width 23 height 23
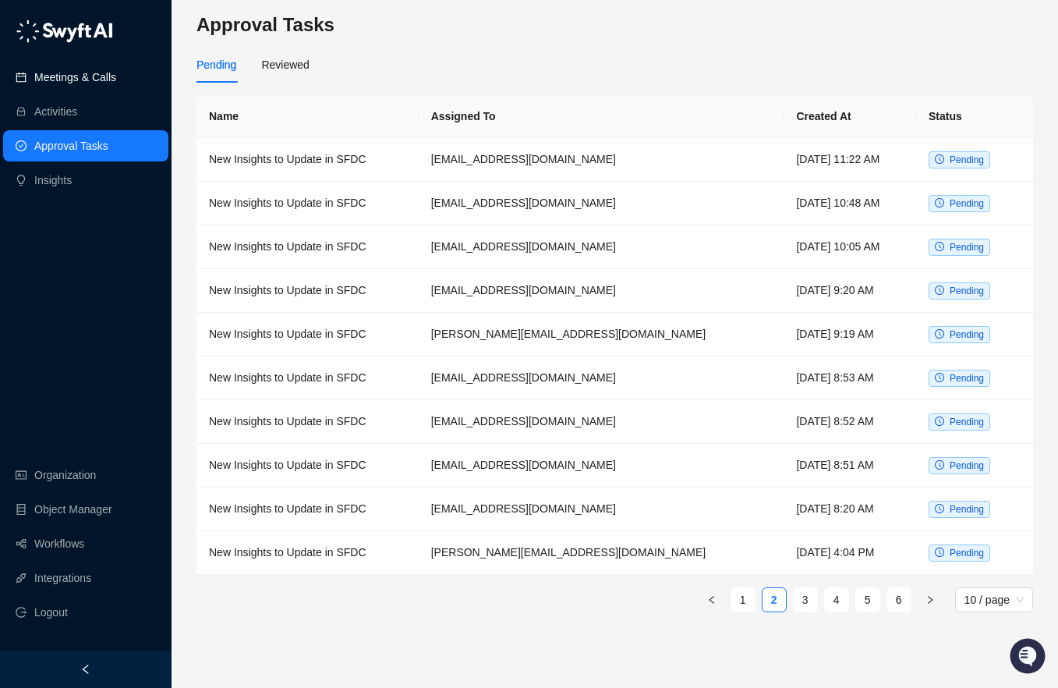
click at [51, 75] on link "Meetings & Calls" at bounding box center [75, 77] width 82 height 31
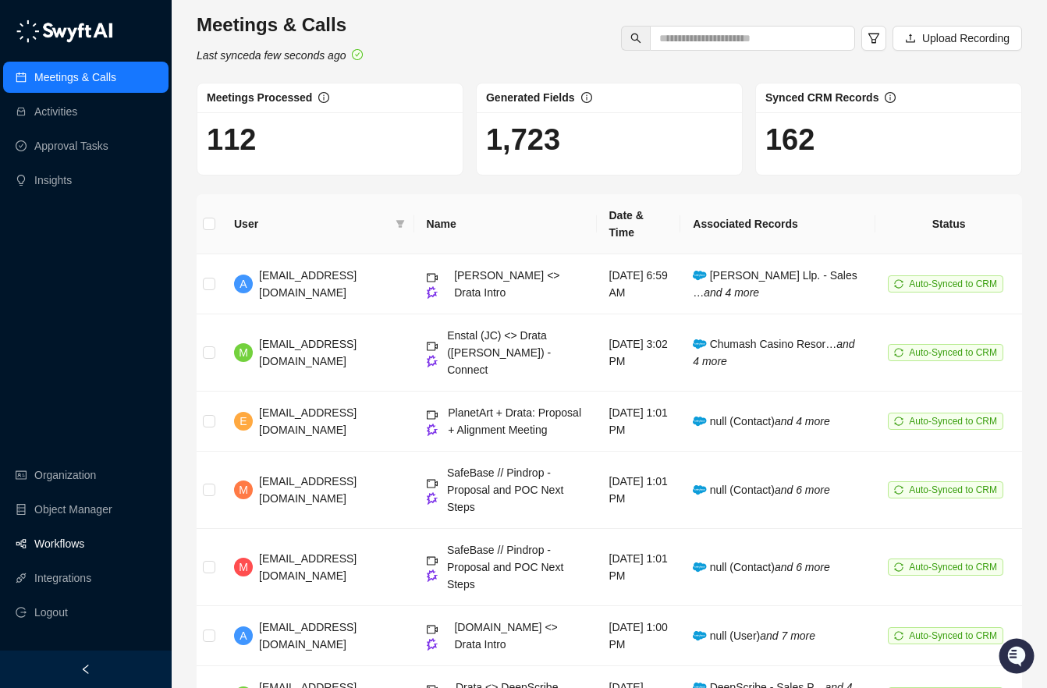
click at [60, 534] on link "Workflows" at bounding box center [59, 543] width 50 height 31
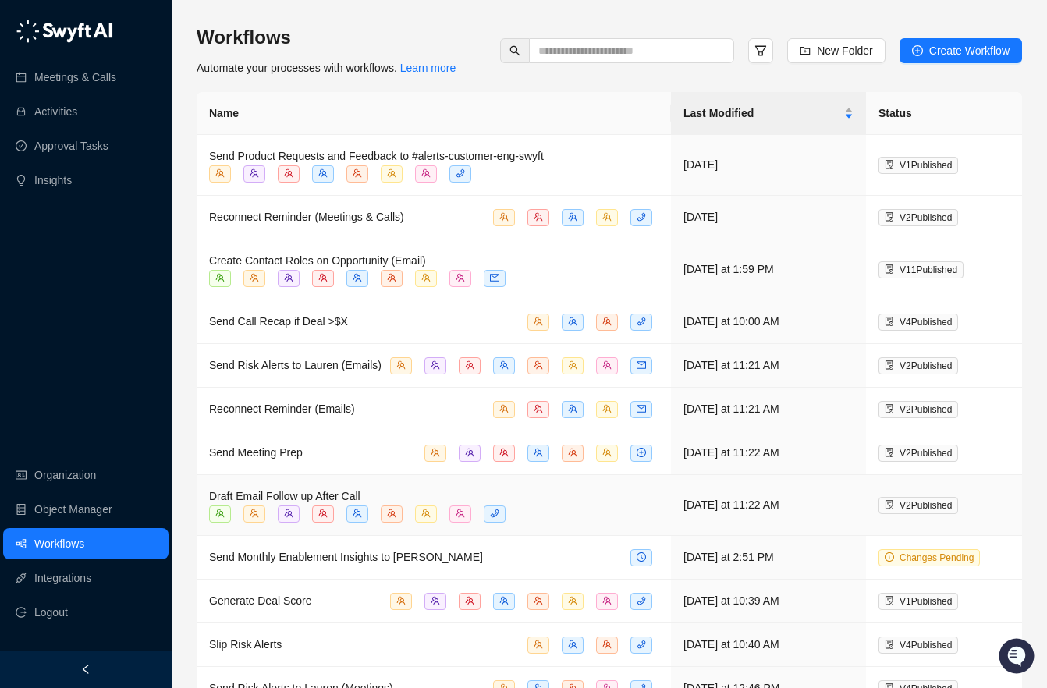
scroll to position [281, 0]
